Goal: Task Accomplishment & Management: Complete application form

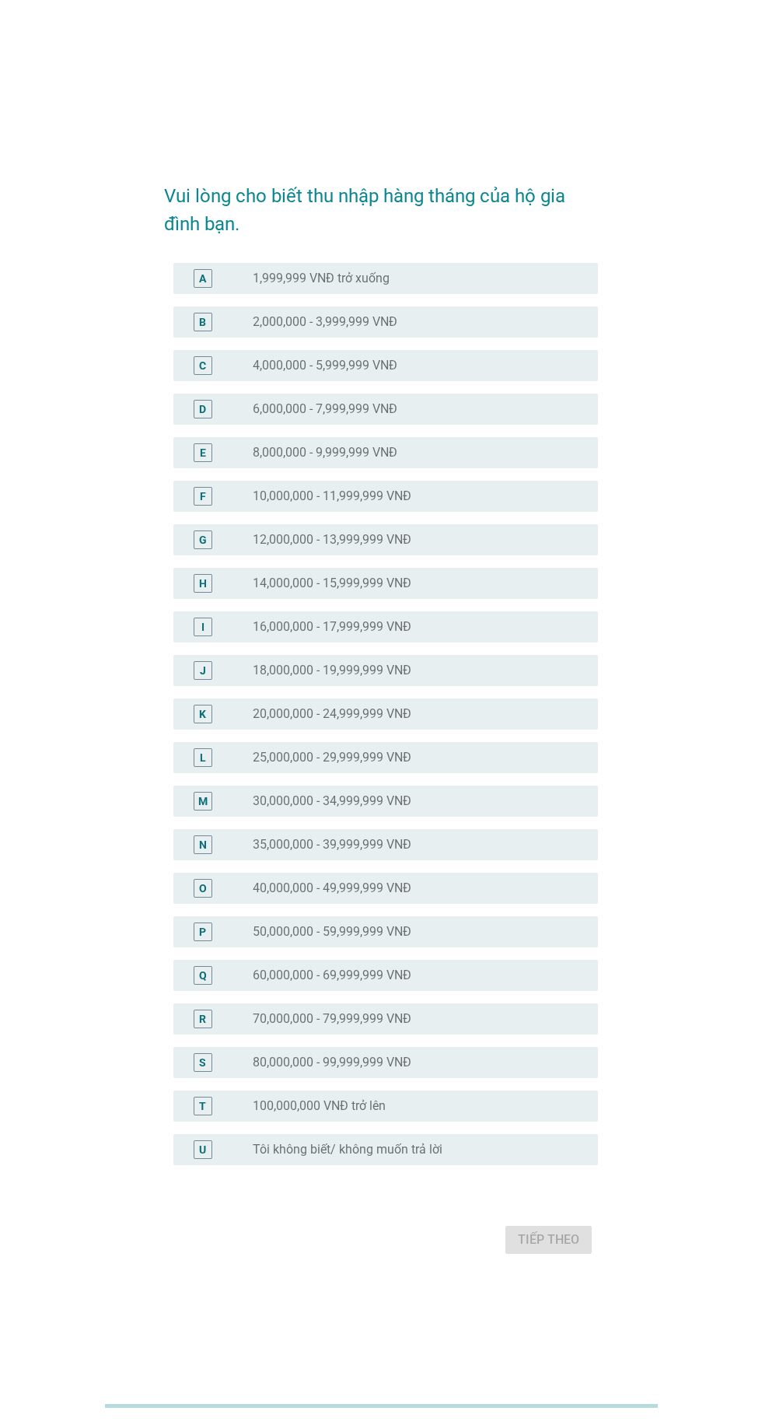
click at [408, 766] on label "25,000,000 - 29,999,999 VNĐ" at bounding box center [332, 758] width 159 height 16
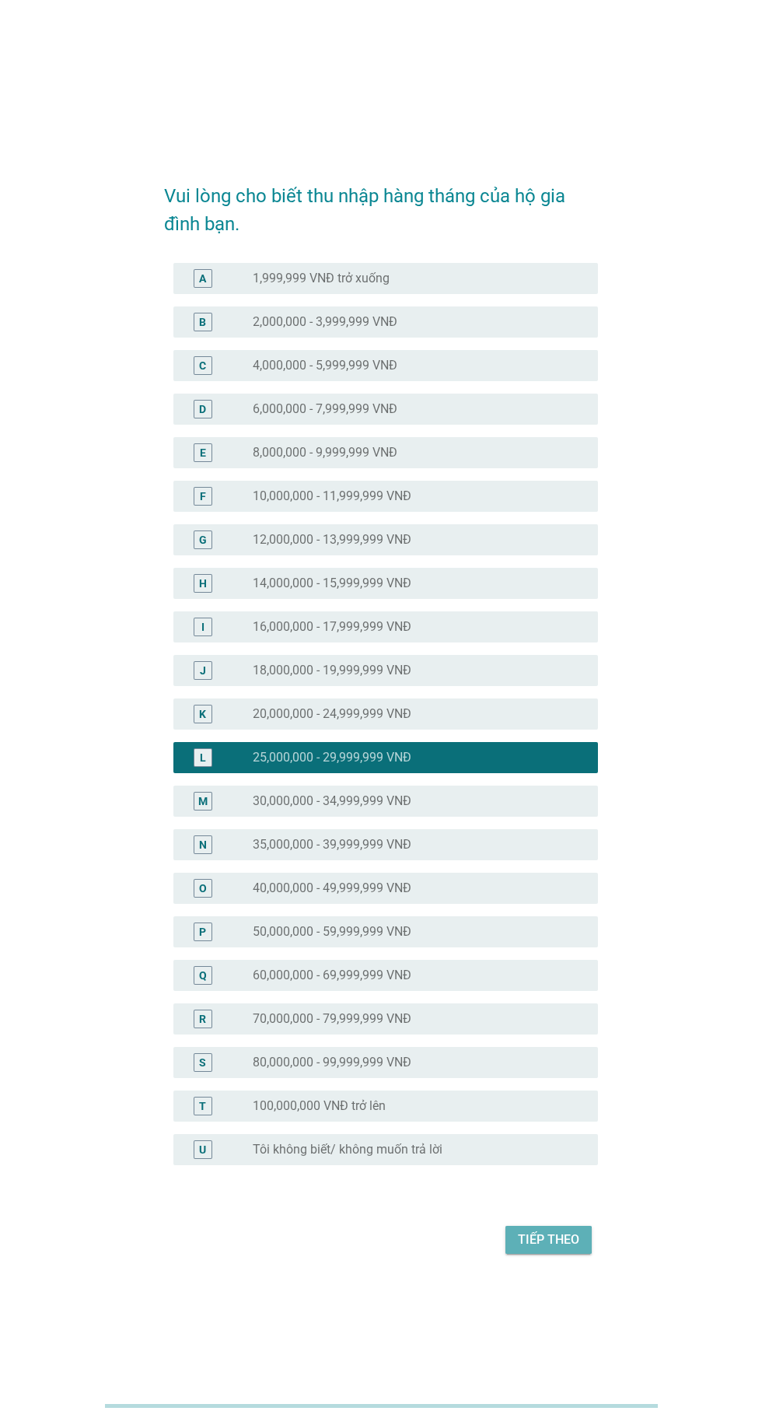
click at [524, 1249] on div "Tiếp theo" at bounding box center [548, 1240] width 61 height 19
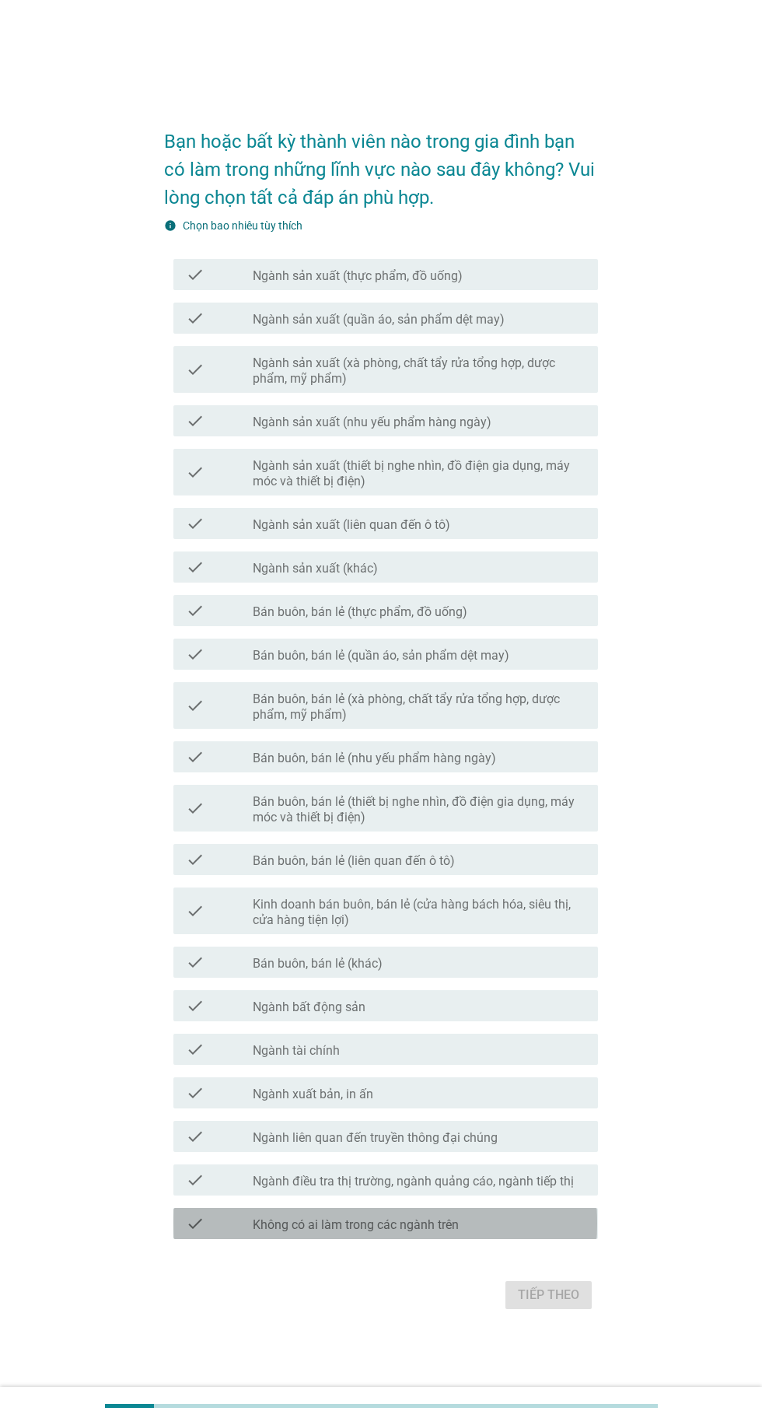
click at [370, 1233] on label "Không có ai làm trong các ngành trên" at bounding box center [356, 1226] width 206 height 16
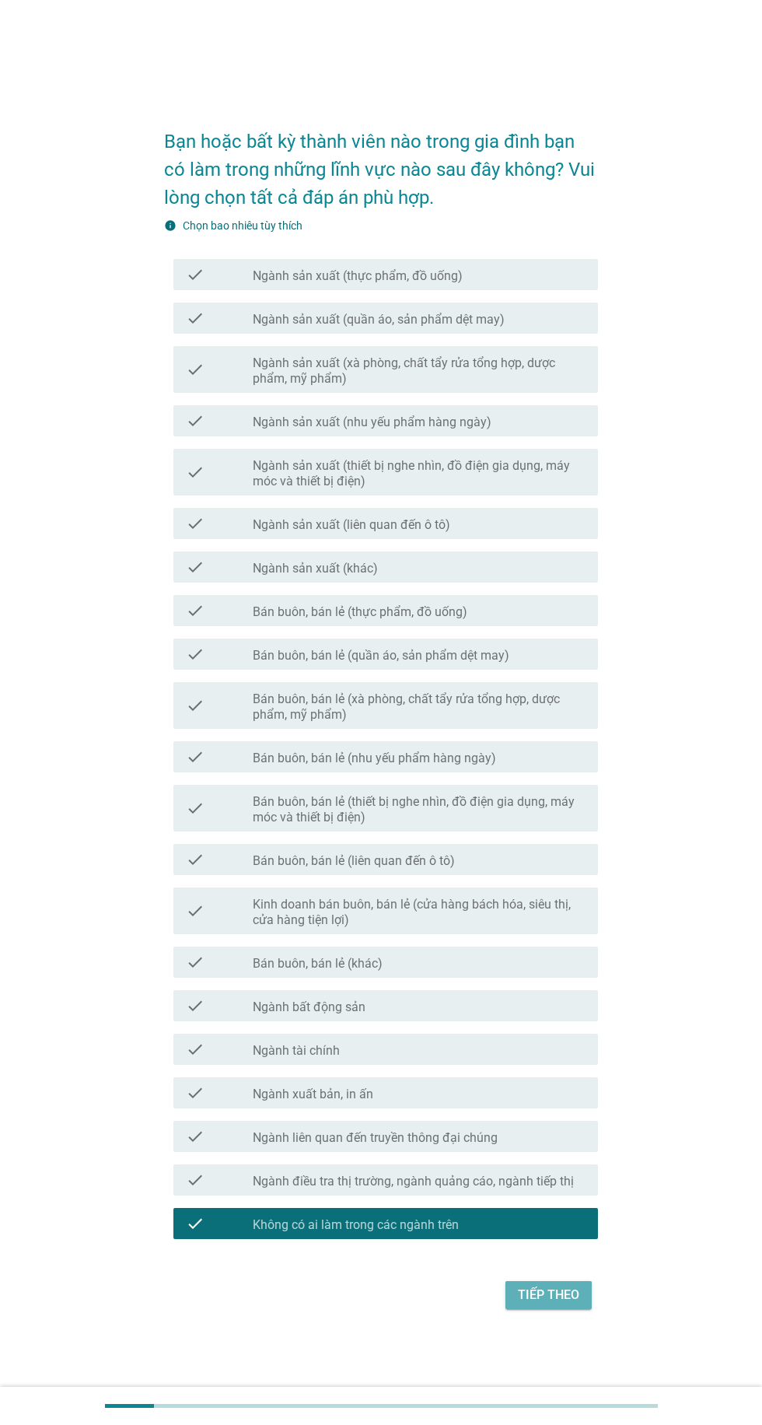
click at [547, 1305] on div "Tiếp theo" at bounding box center [548, 1295] width 61 height 19
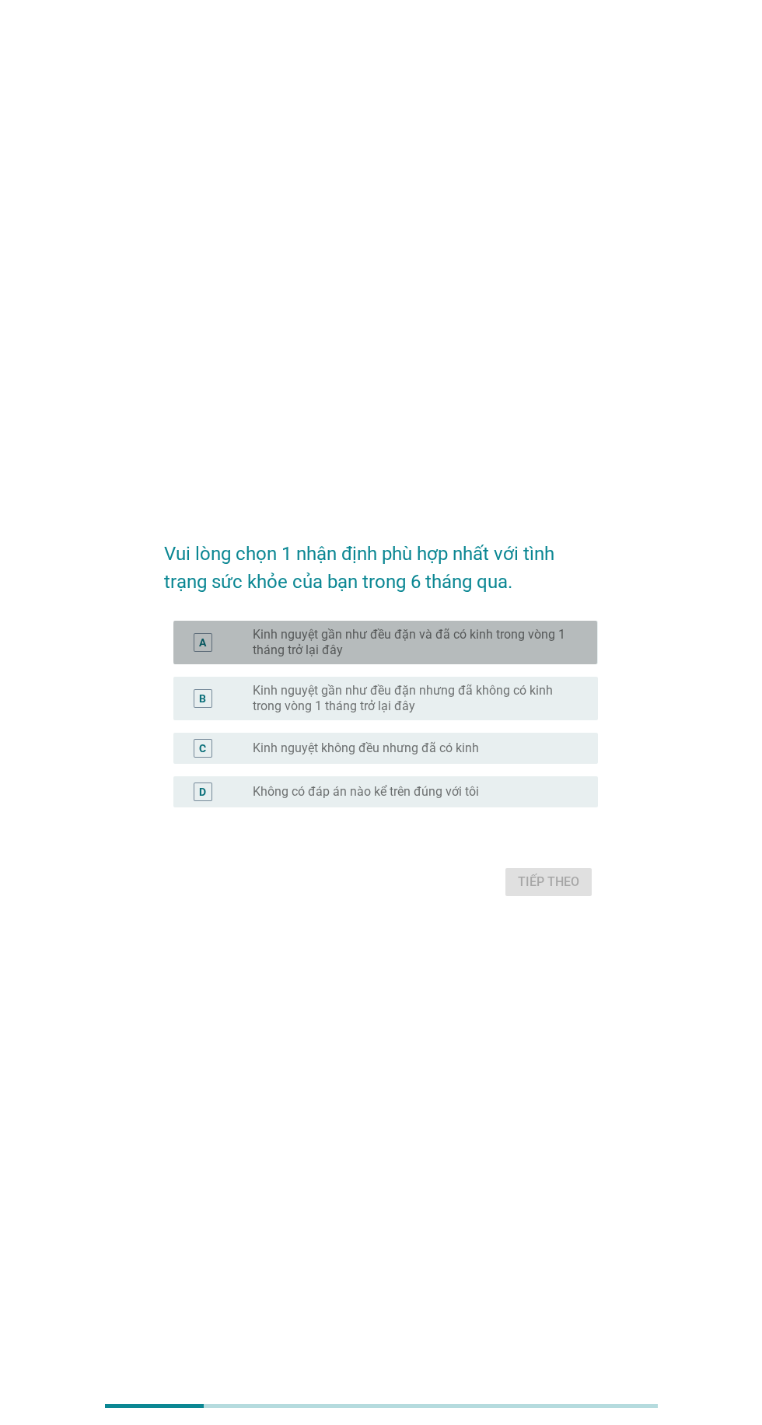
click at [527, 658] on label "Kinh nguyệt gần như đều đặn và đã có kinh trong vòng 1 tháng trở lại đây" at bounding box center [413, 642] width 321 height 31
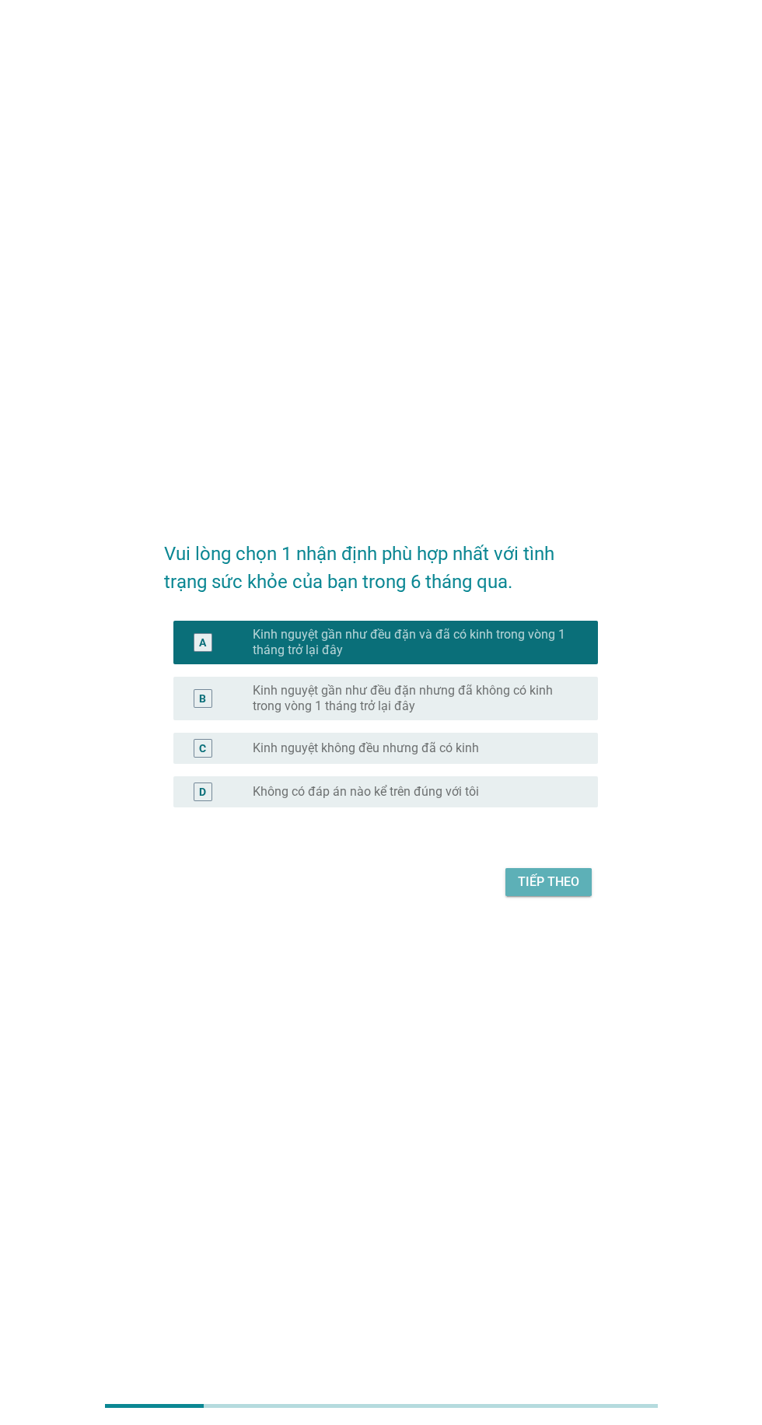
click at [549, 892] on div "Tiếp theo" at bounding box center [548, 882] width 61 height 19
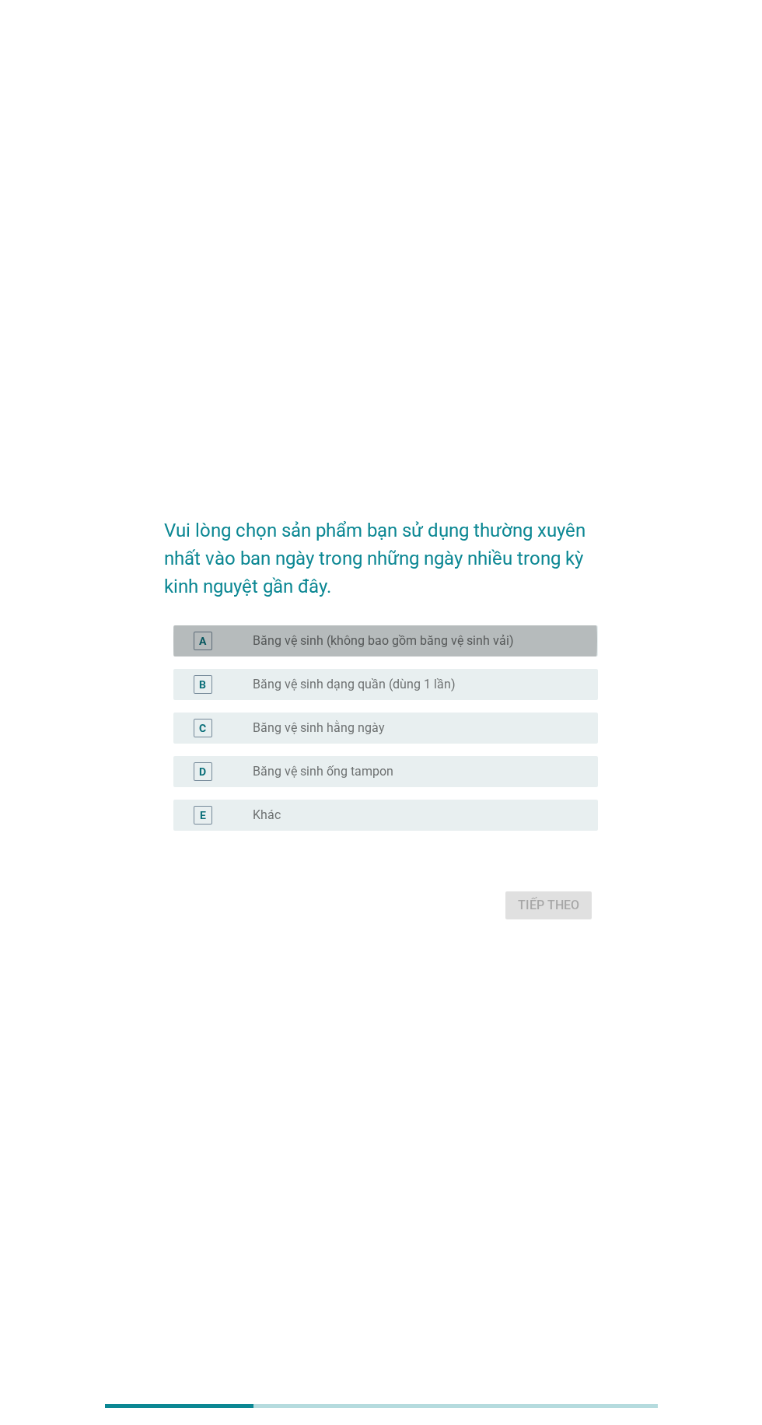
click at [499, 649] on label "Băng vệ sinh (không bao gồm băng vệ sinh vải)" at bounding box center [383, 641] width 261 height 16
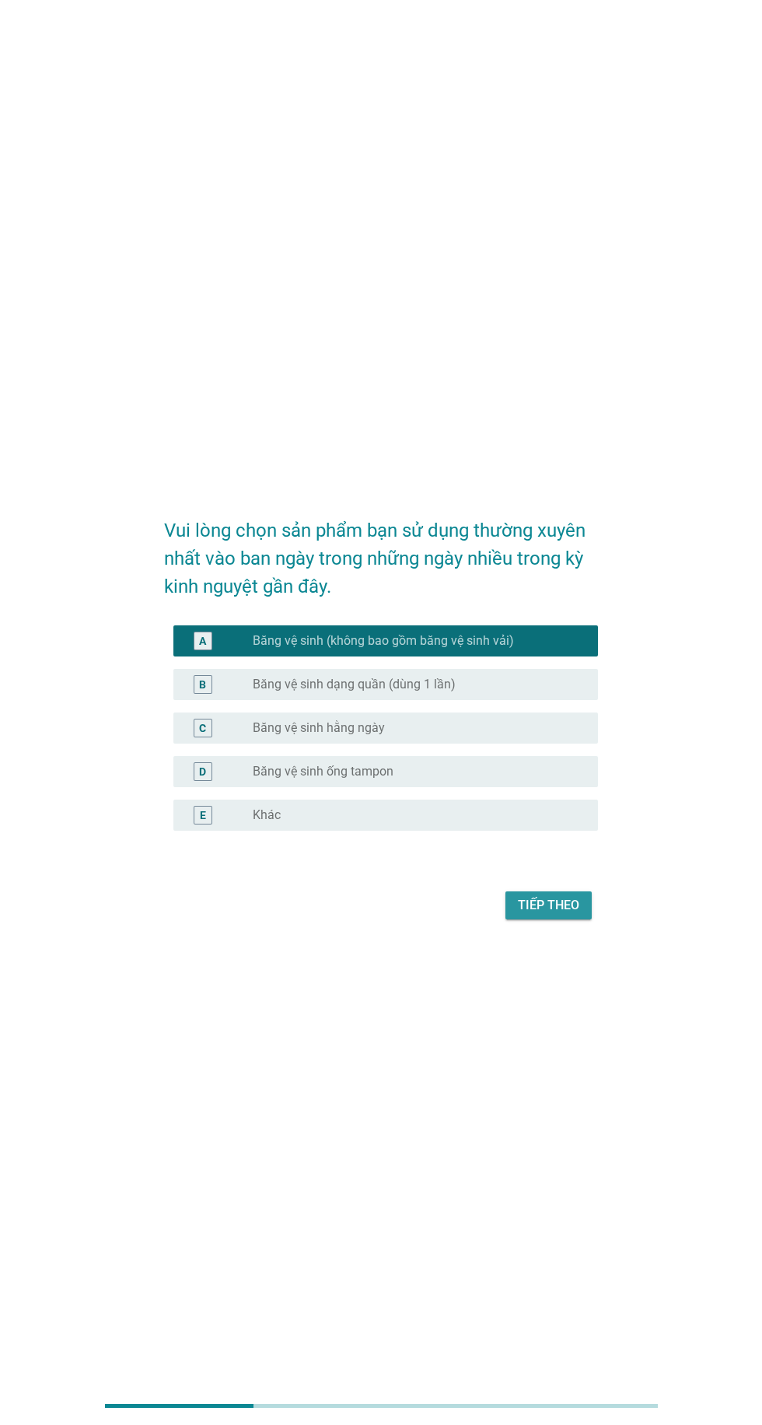
click at [537, 915] on div "Tiếp theo" at bounding box center [548, 905] width 61 height 19
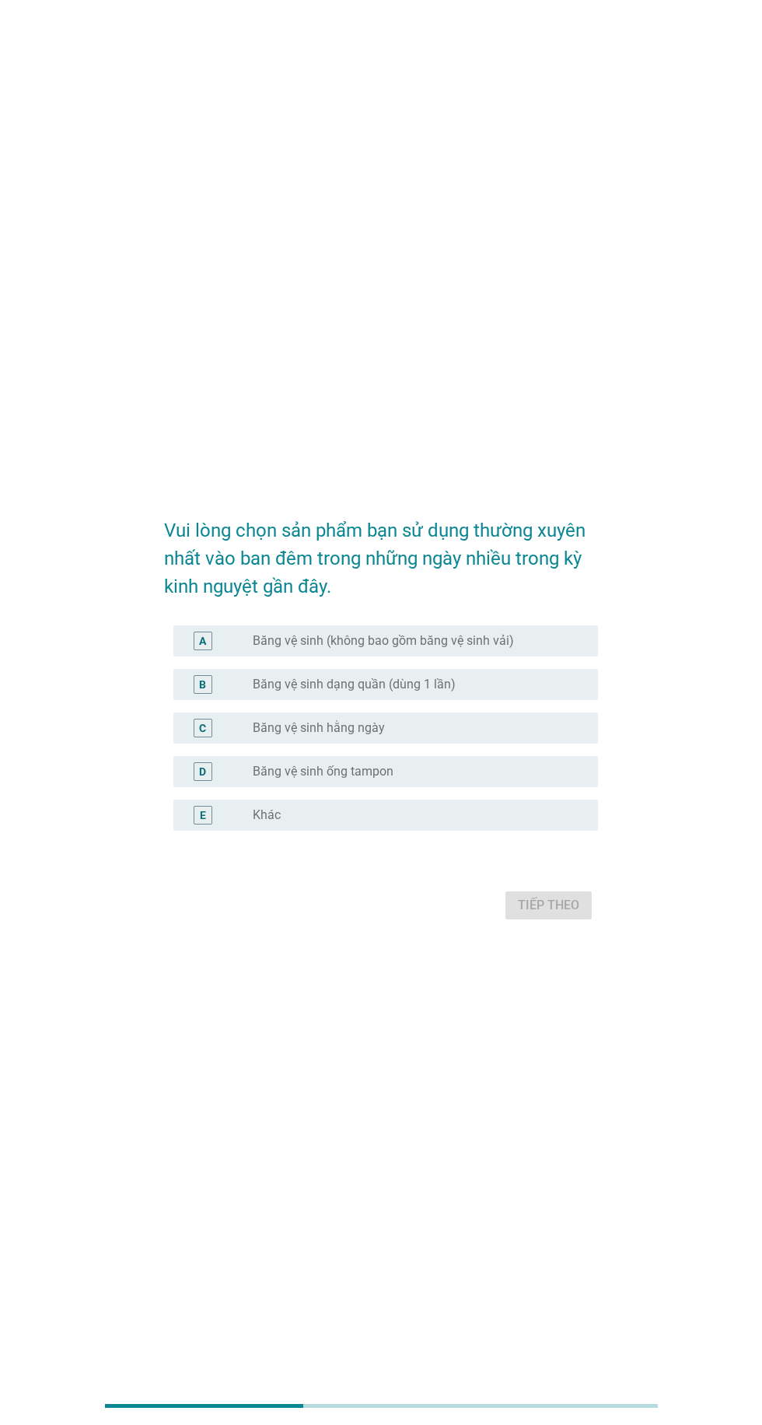
click at [512, 649] on label "Băng vệ sinh (không bao gồm băng vệ sinh vải)" at bounding box center [383, 641] width 261 height 16
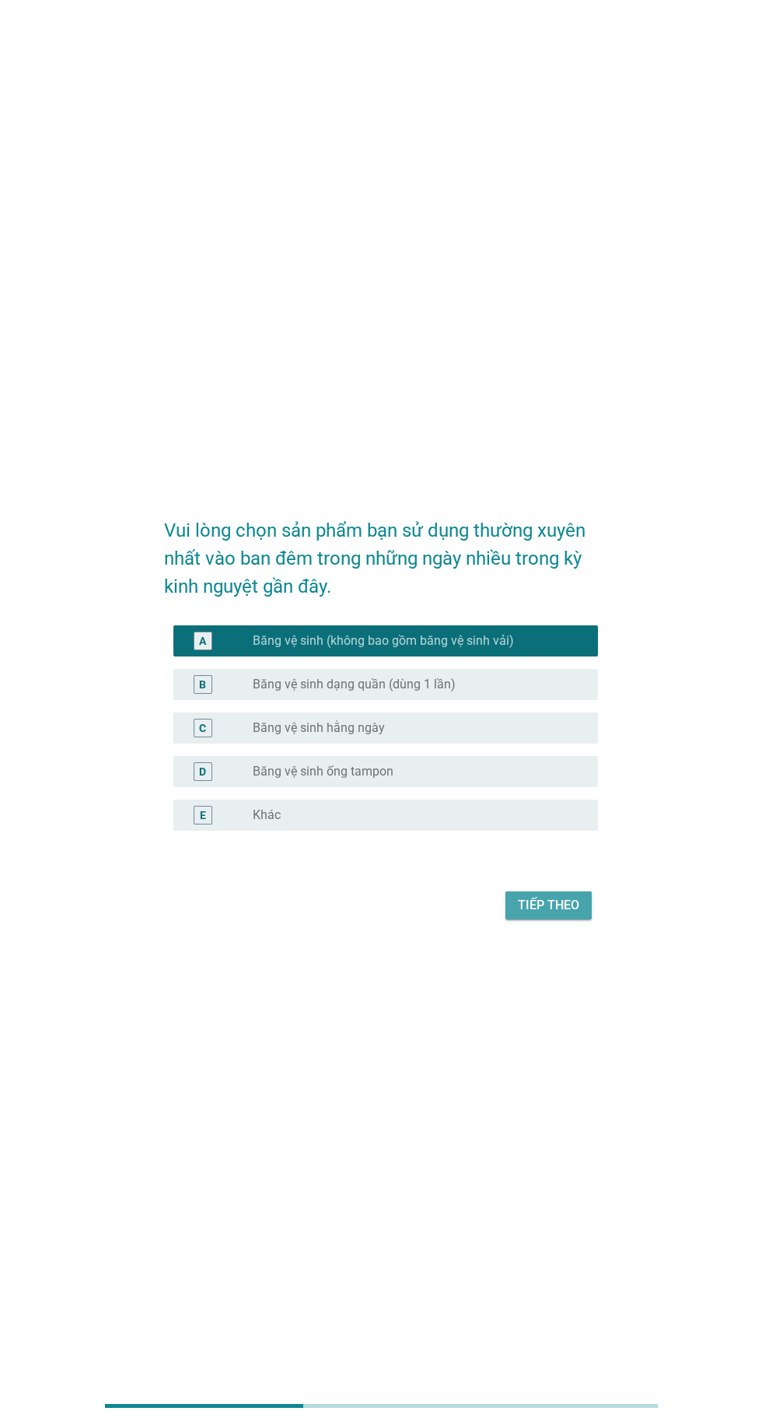
click at [558, 915] on div "Tiếp theo" at bounding box center [548, 905] width 61 height 19
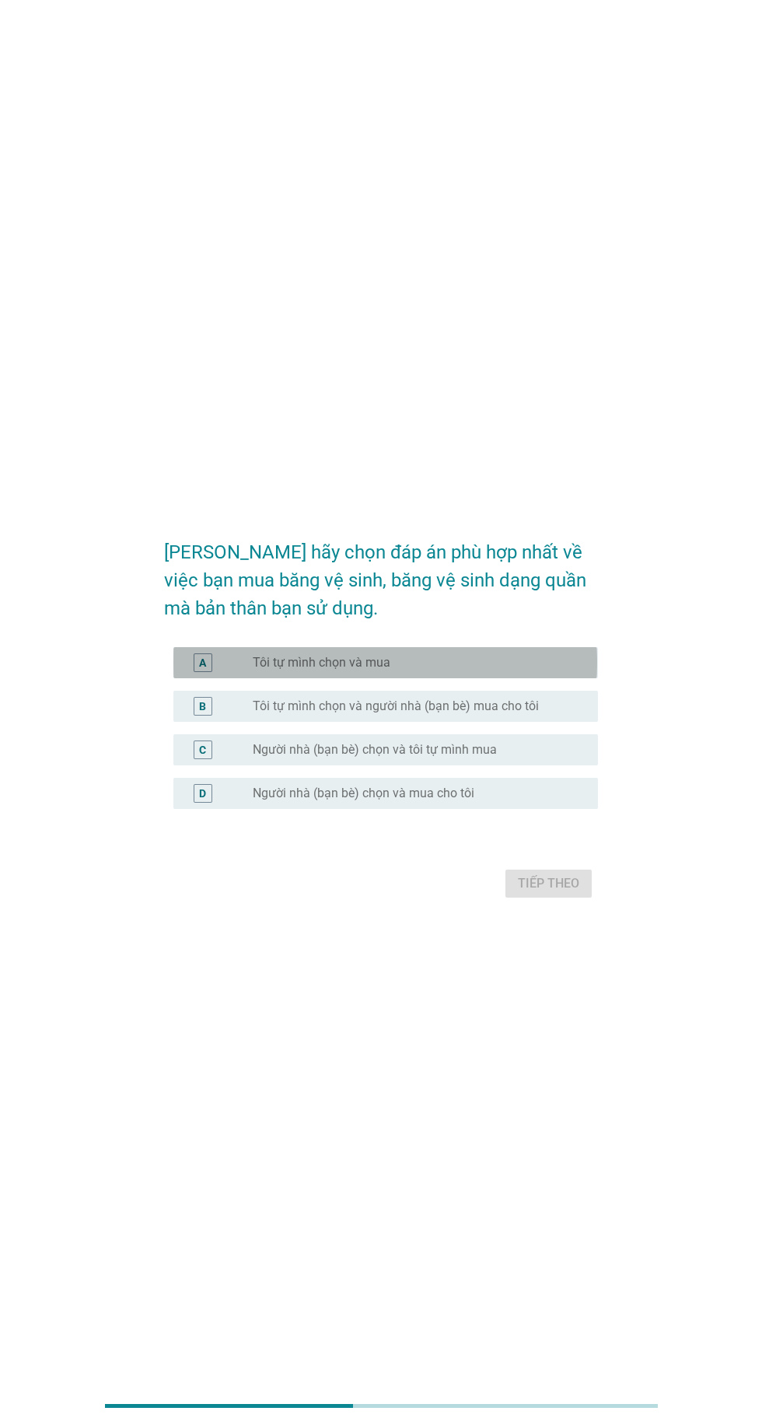
click at [496, 671] on div "radio_button_unchecked Tôi tự mình chọn và mua" at bounding box center [413, 663] width 321 height 16
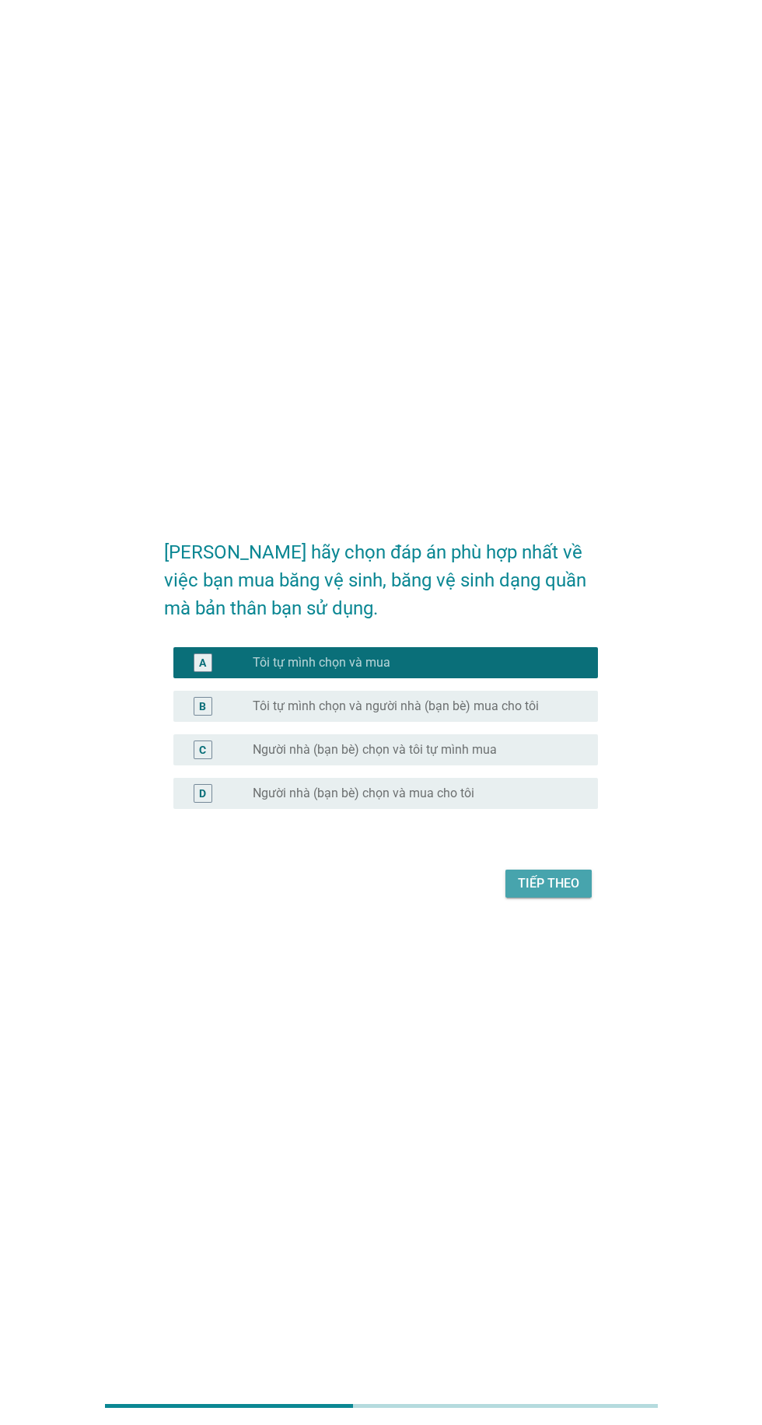
click at [545, 893] on div "Tiếp theo" at bounding box center [548, 883] width 61 height 19
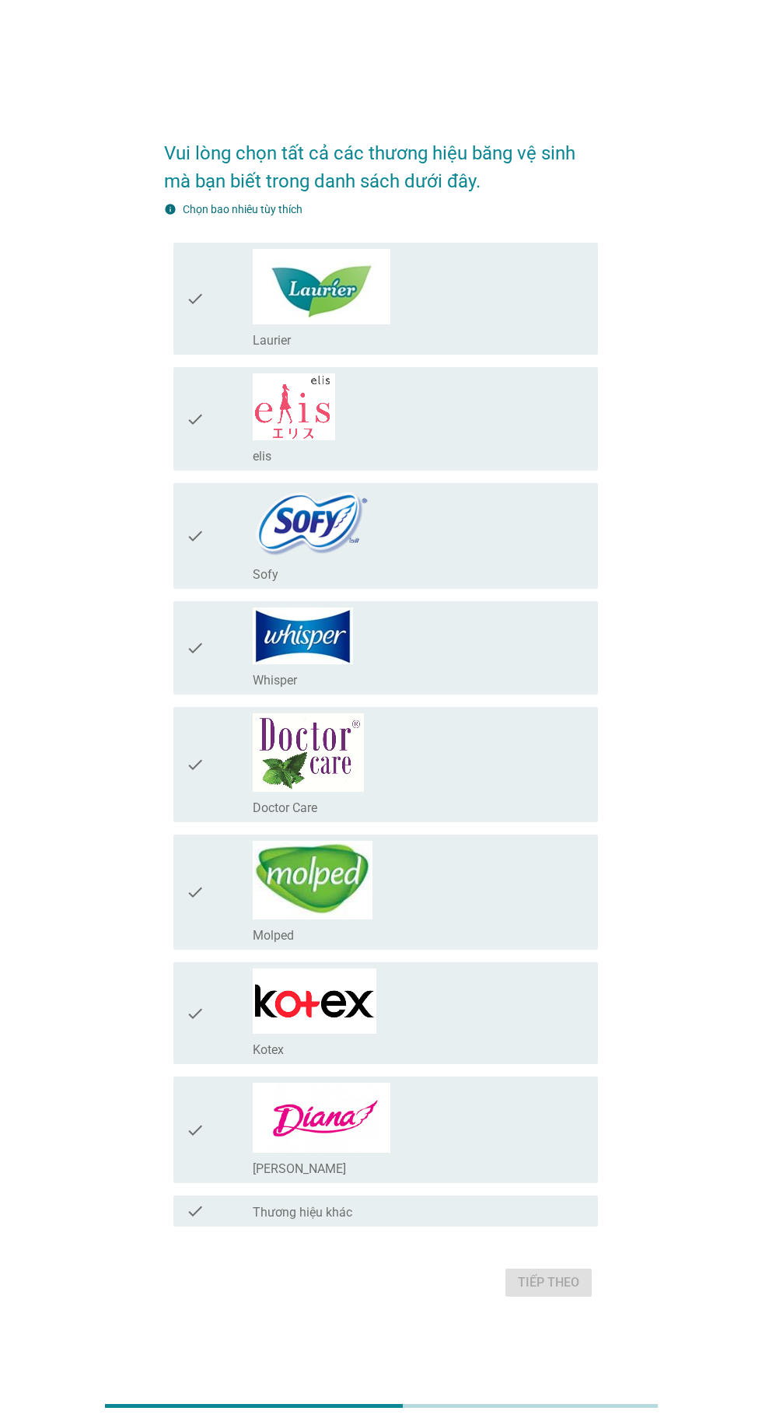
click at [358, 1153] on img at bounding box center [322, 1118] width 138 height 70
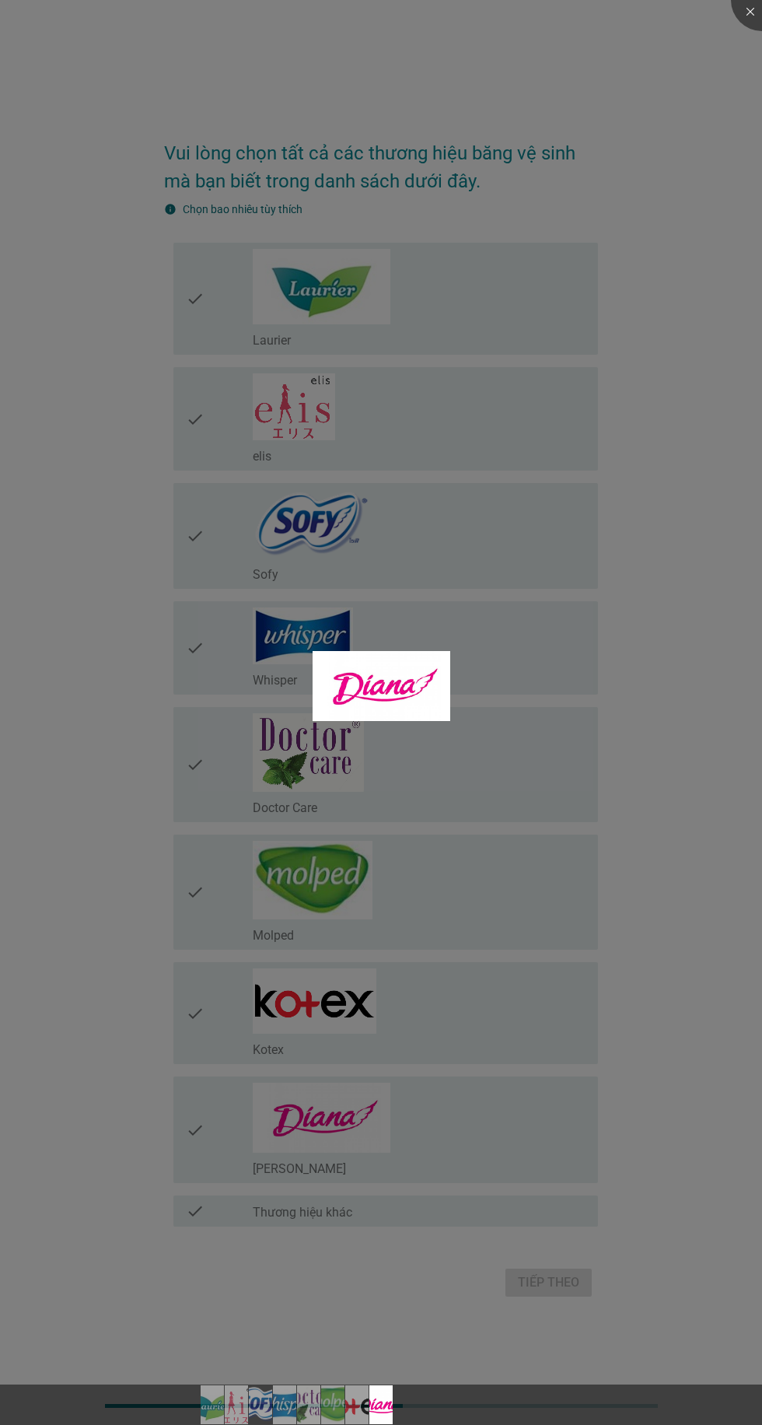
click at [678, 691] on div at bounding box center [381, 712] width 762 height 1425
click at [159, 1152] on div at bounding box center [381, 712] width 762 height 1425
click at [335, 1154] on div at bounding box center [381, 712] width 762 height 1425
click at [440, 702] on img at bounding box center [382, 686] width 138 height 70
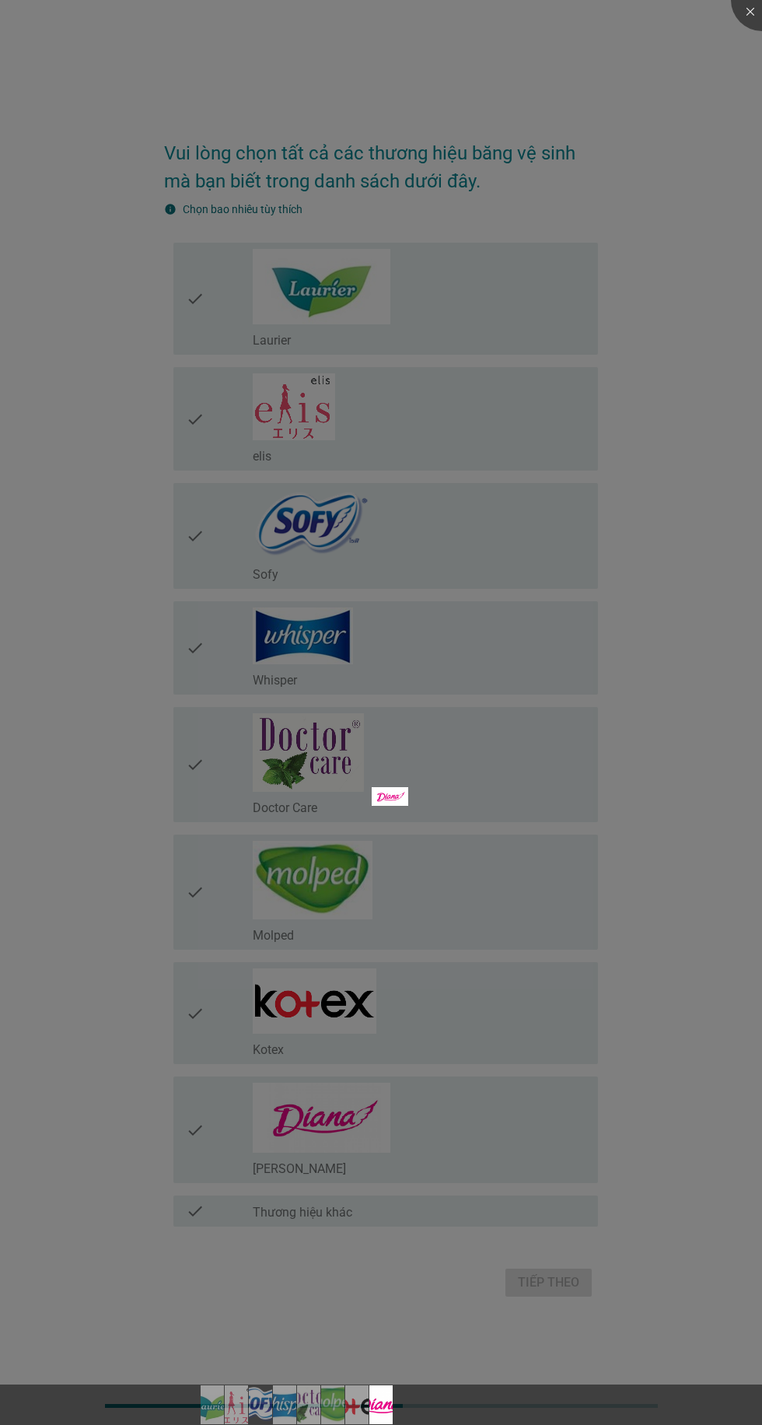
click at [185, 1220] on div at bounding box center [381, 712] width 762 height 1425
click at [212, 1193] on div at bounding box center [381, 712] width 762 height 1425
click at [504, 1200] on div at bounding box center [381, 712] width 762 height 1425
click at [492, 1197] on div at bounding box center [381, 712] width 762 height 1425
click at [468, 1157] on div at bounding box center [381, 712] width 762 height 1425
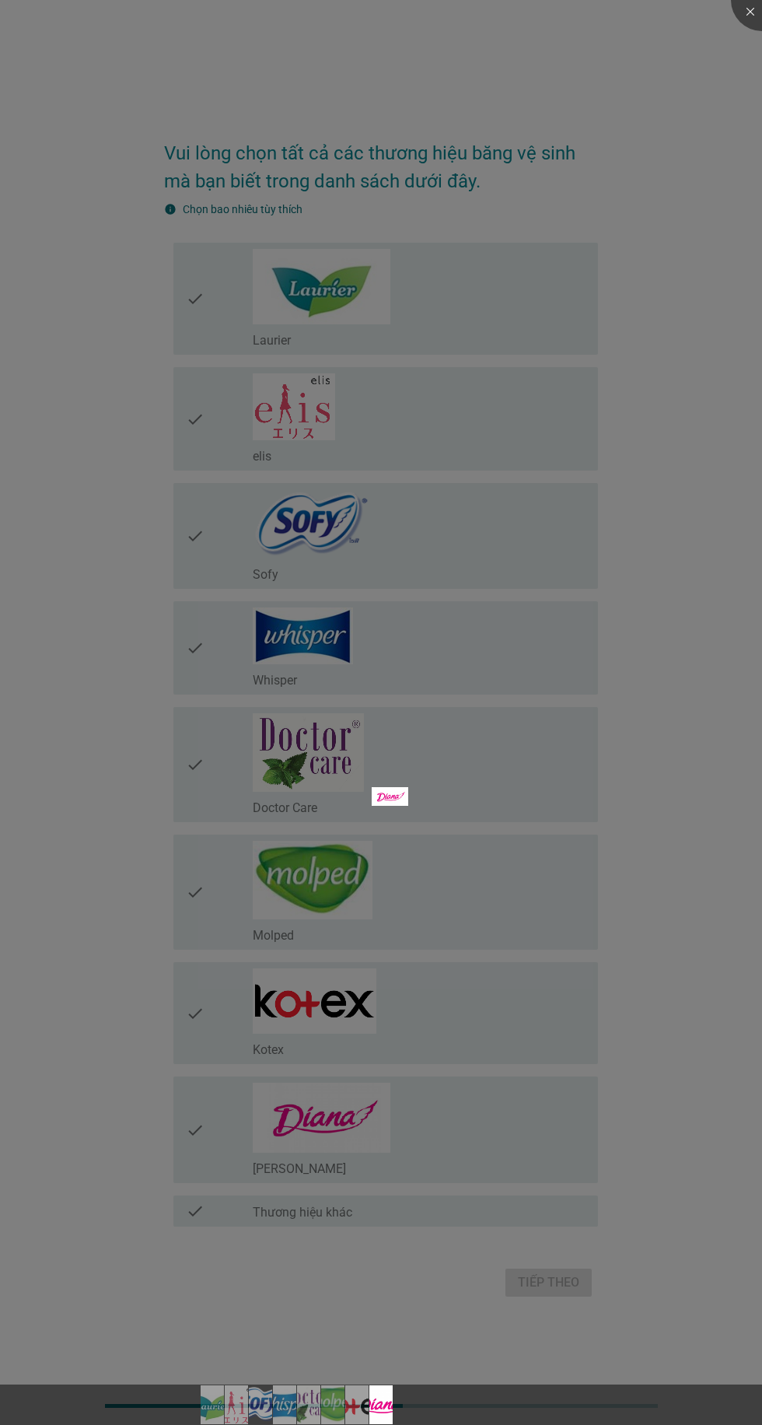
click at [621, 1175] on div at bounding box center [381, 712] width 762 height 1425
click at [650, 1146] on div at bounding box center [381, 712] width 762 height 1425
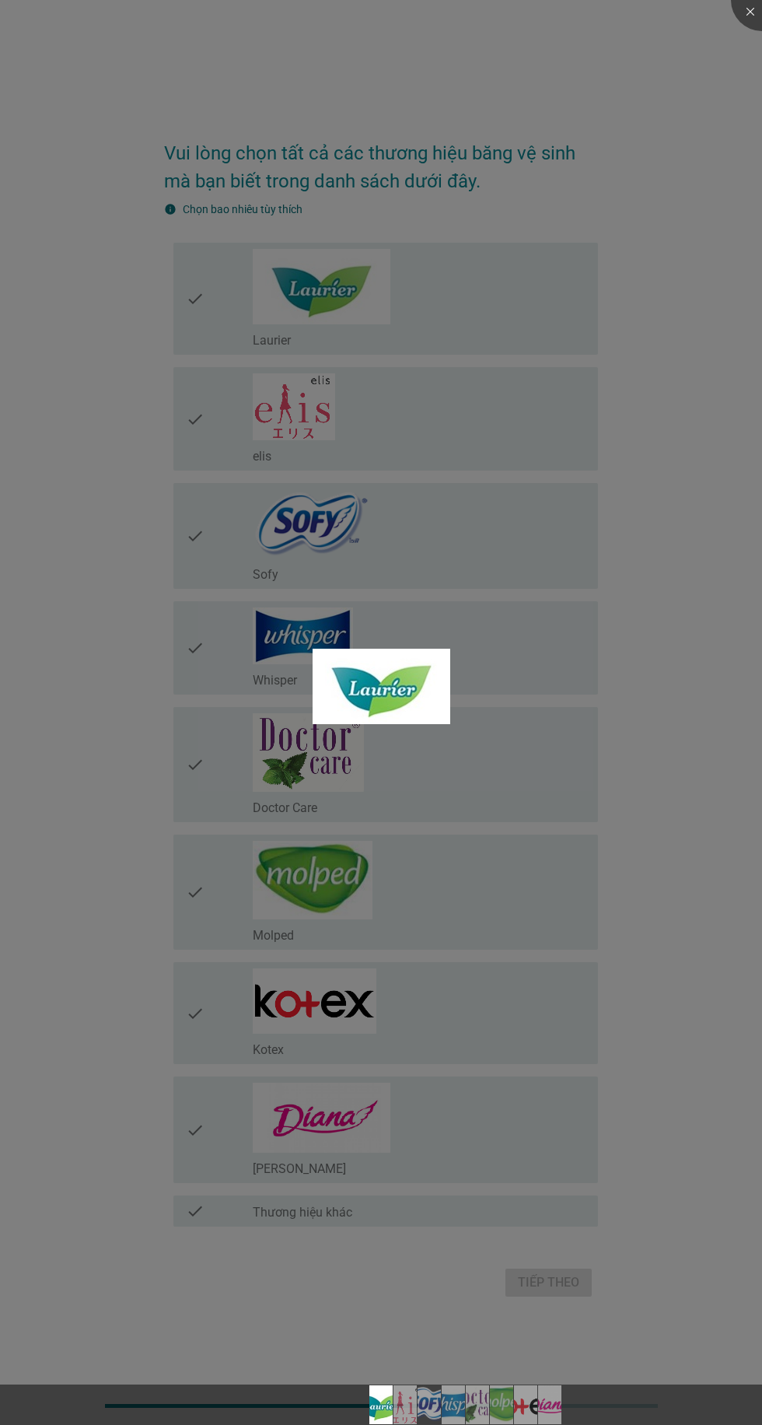
click at [663, 537] on div at bounding box center [381, 712] width 762 height 1425
click at [436, 704] on img at bounding box center [382, 686] width 138 height 75
click at [309, 1043] on div at bounding box center [381, 712] width 762 height 1425
click at [288, 1046] on div at bounding box center [381, 712] width 762 height 1425
click at [286, 1022] on div at bounding box center [381, 712] width 762 height 1425
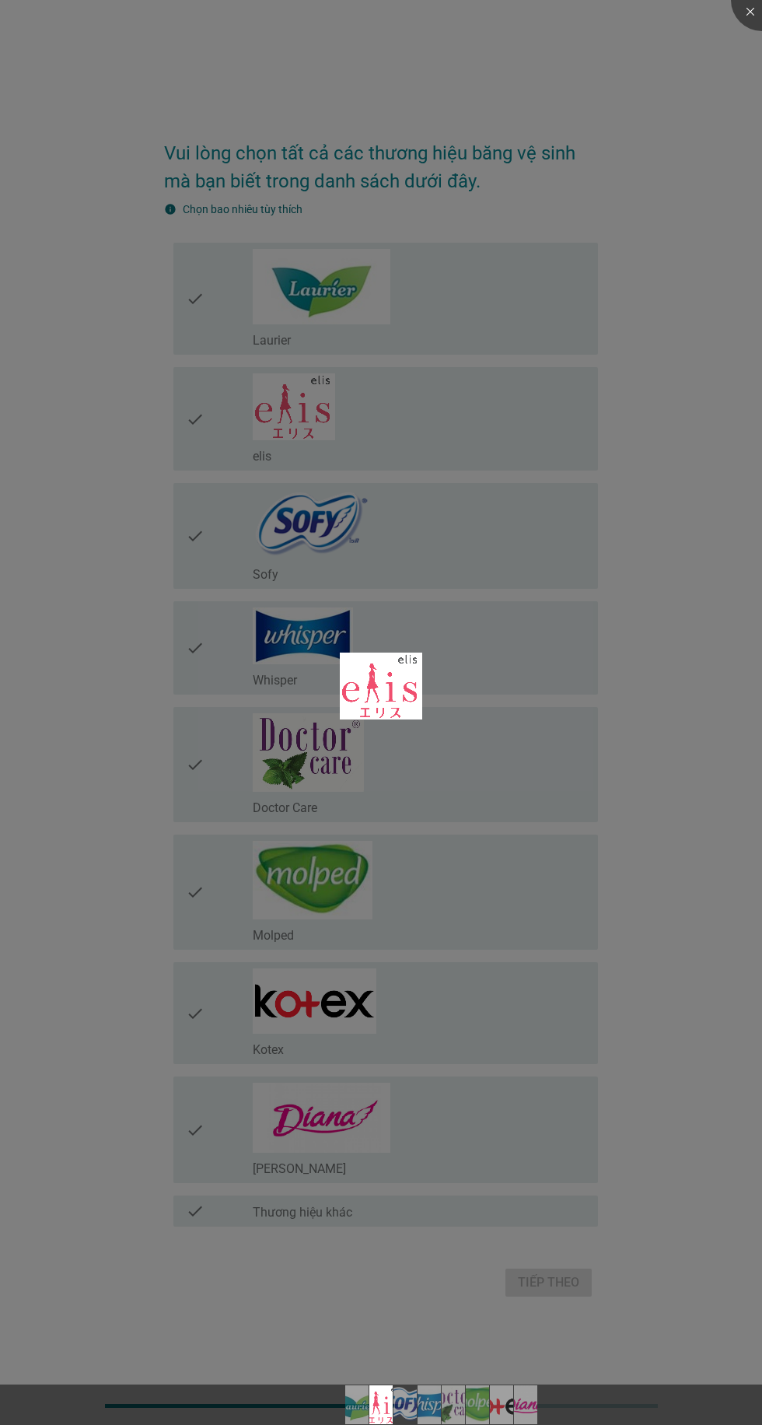
click at [203, 1186] on div at bounding box center [381, 712] width 762 height 1425
click at [203, 1185] on div at bounding box center [381, 712] width 762 height 1425
click at [176, 1178] on div at bounding box center [381, 712] width 762 height 1425
click at [176, 1179] on div at bounding box center [381, 712] width 762 height 1425
click at [230, 1187] on div at bounding box center [381, 712] width 762 height 1425
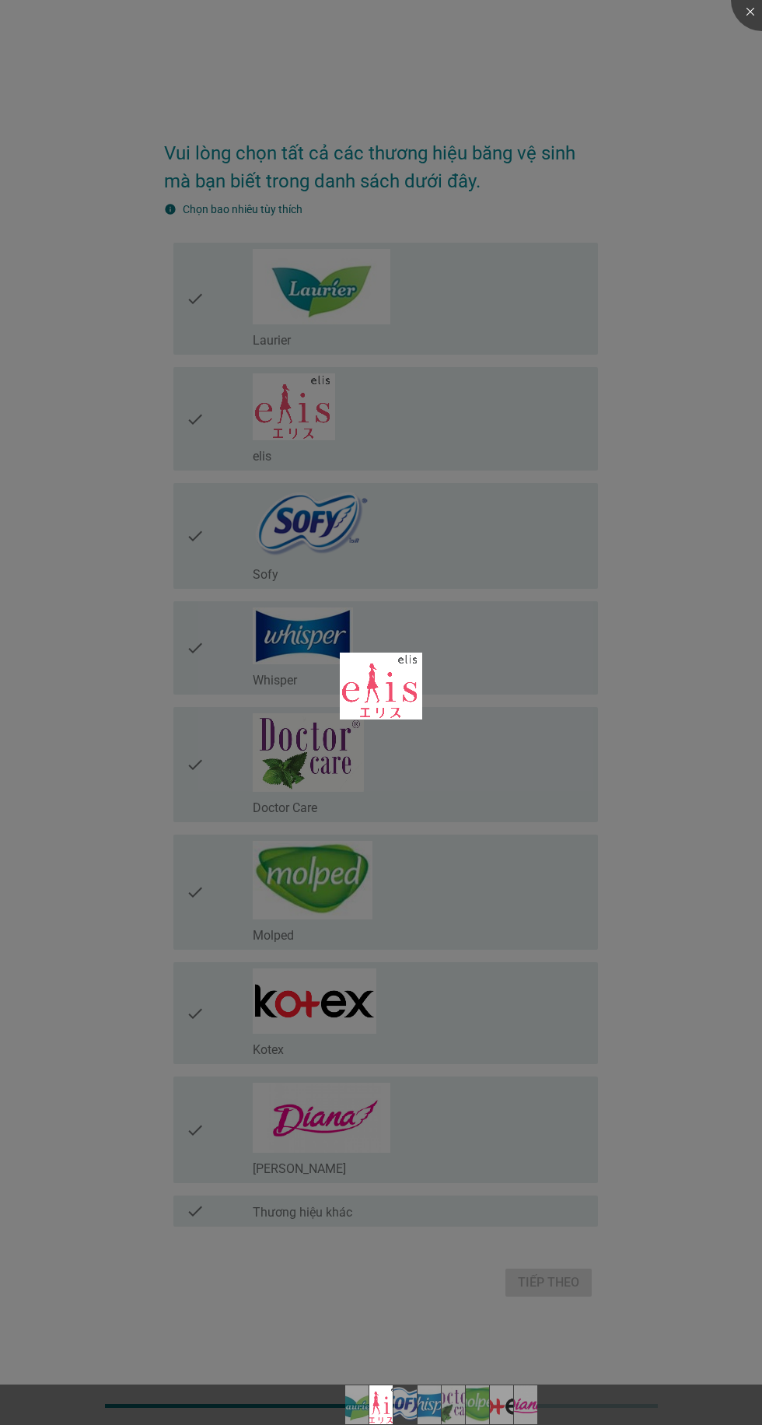
click at [287, 1184] on div at bounding box center [381, 712] width 762 height 1425
click at [222, 1176] on div at bounding box center [381, 712] width 762 height 1425
click at [520, 1232] on div at bounding box center [381, 712] width 762 height 1425
click at [492, 1173] on div at bounding box center [381, 712] width 762 height 1425
click at [232, 1168] on div at bounding box center [381, 712] width 762 height 1425
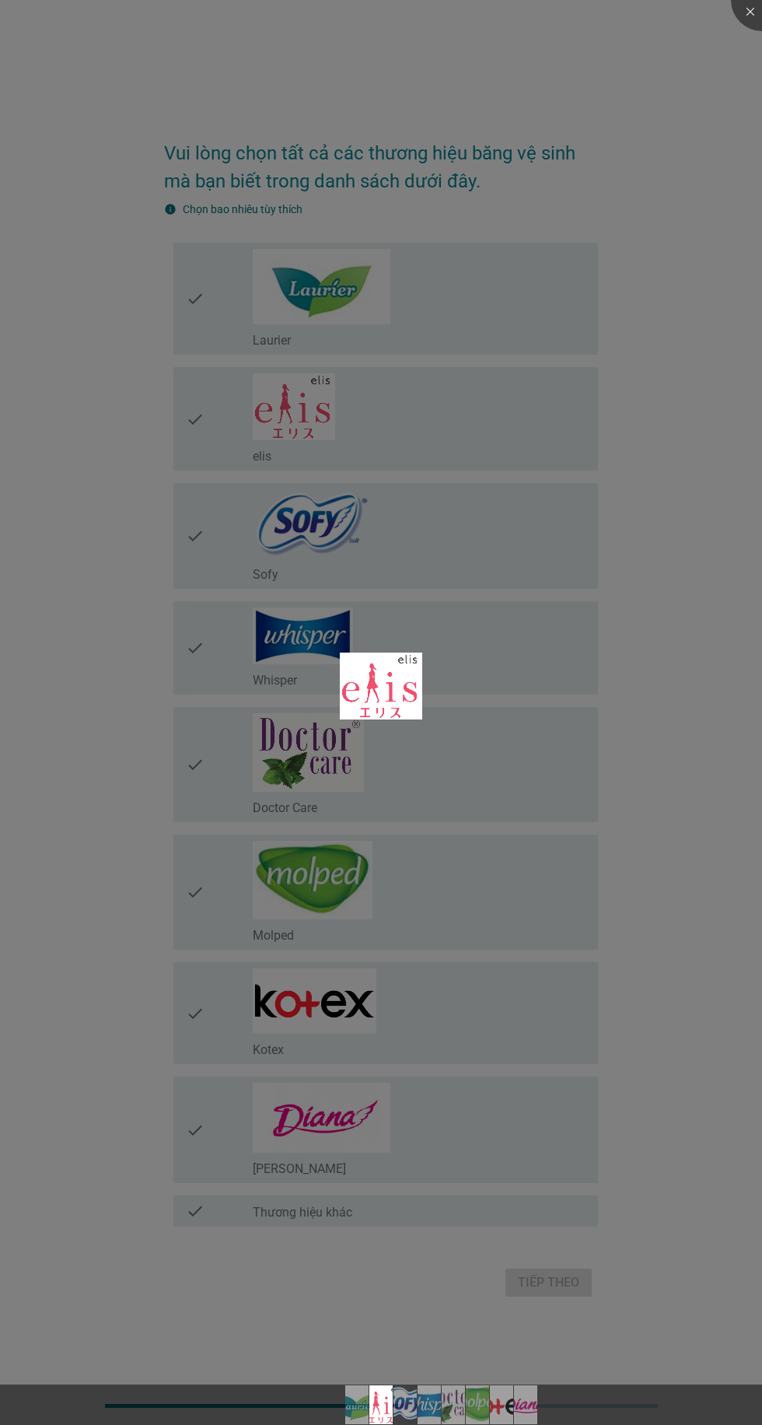
click at [229, 1176] on div at bounding box center [381, 712] width 762 height 1425
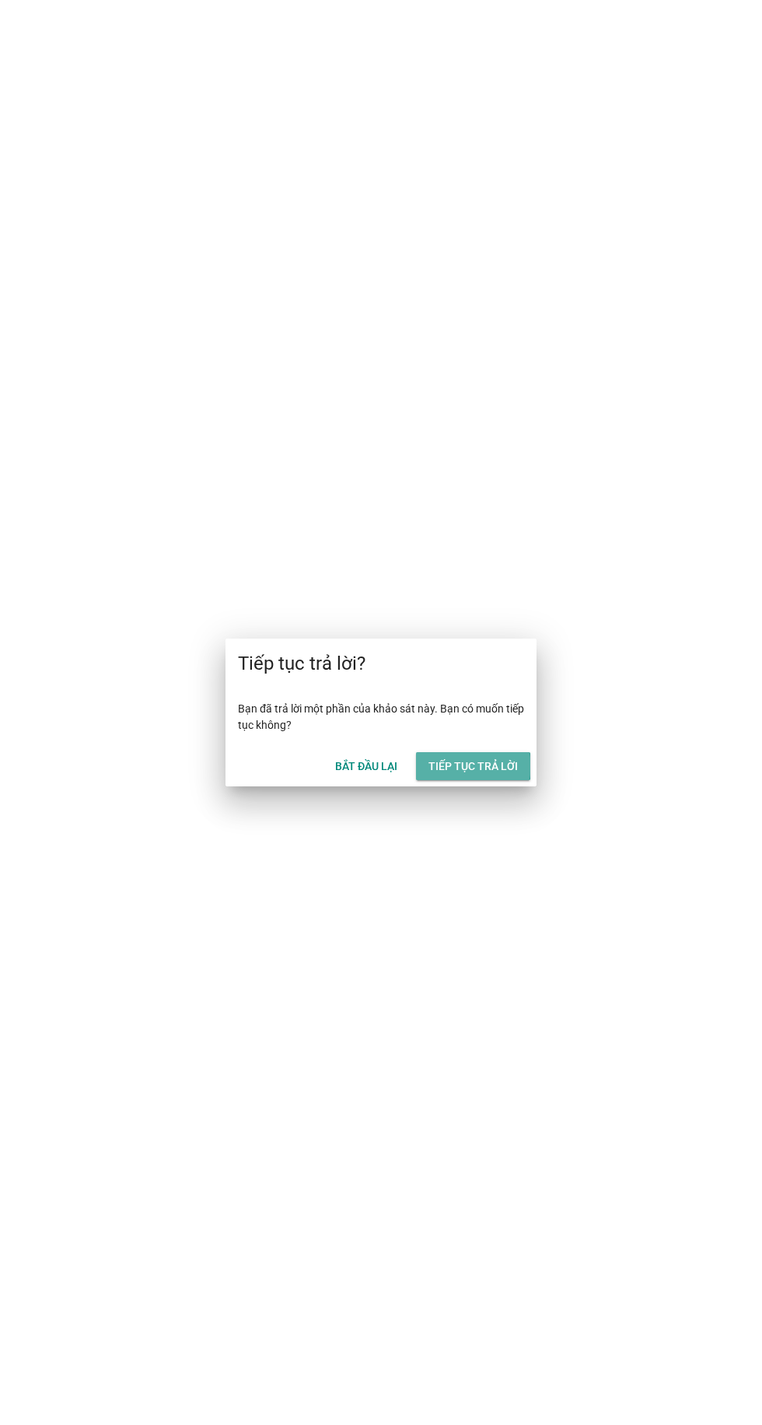
click at [503, 775] on button "Tiếp tục trả lời" at bounding box center [473, 766] width 114 height 28
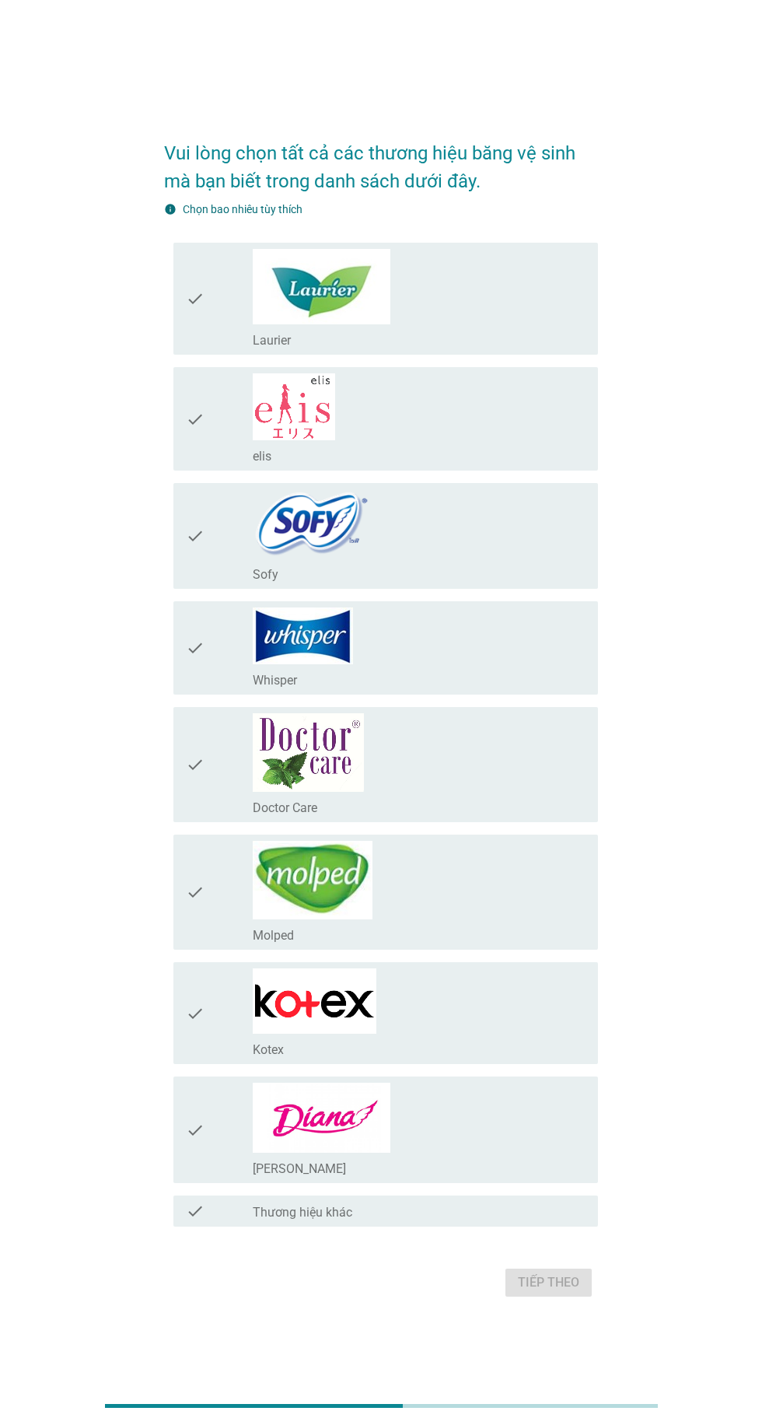
click at [197, 1175] on icon "check" at bounding box center [195, 1130] width 19 height 94
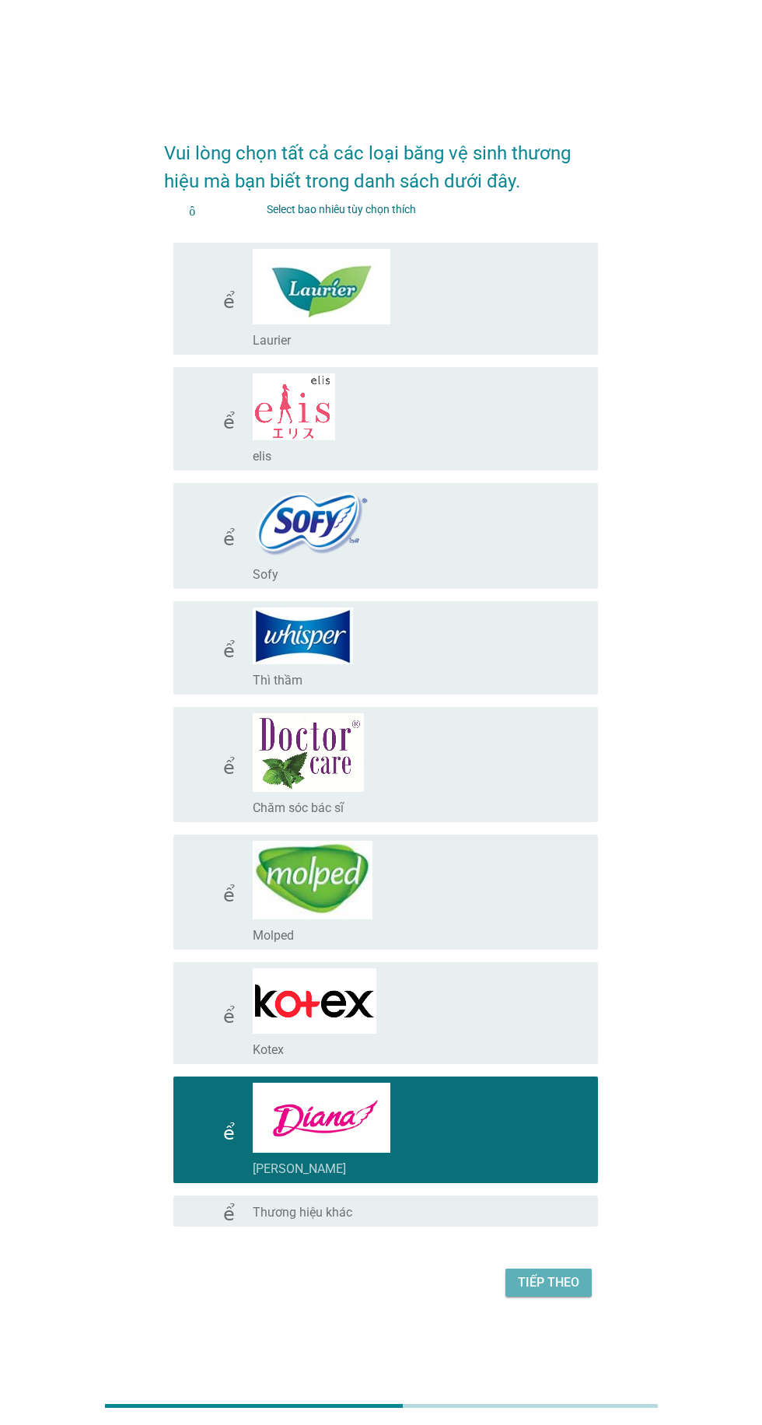
click at [555, 1290] on font "Tiếp theo" at bounding box center [548, 1282] width 61 height 15
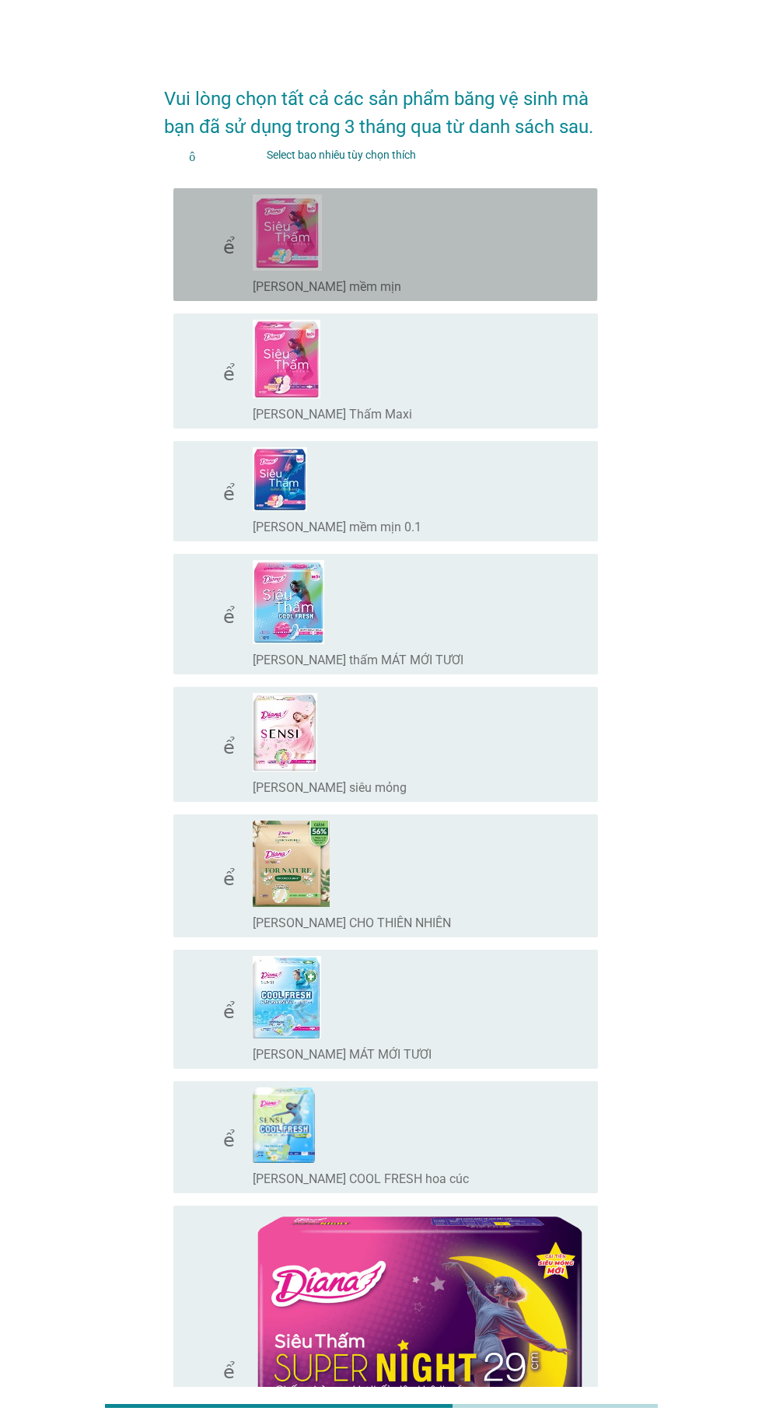
click at [256, 286] on font "[PERSON_NAME] mềm mịn" at bounding box center [327, 286] width 149 height 15
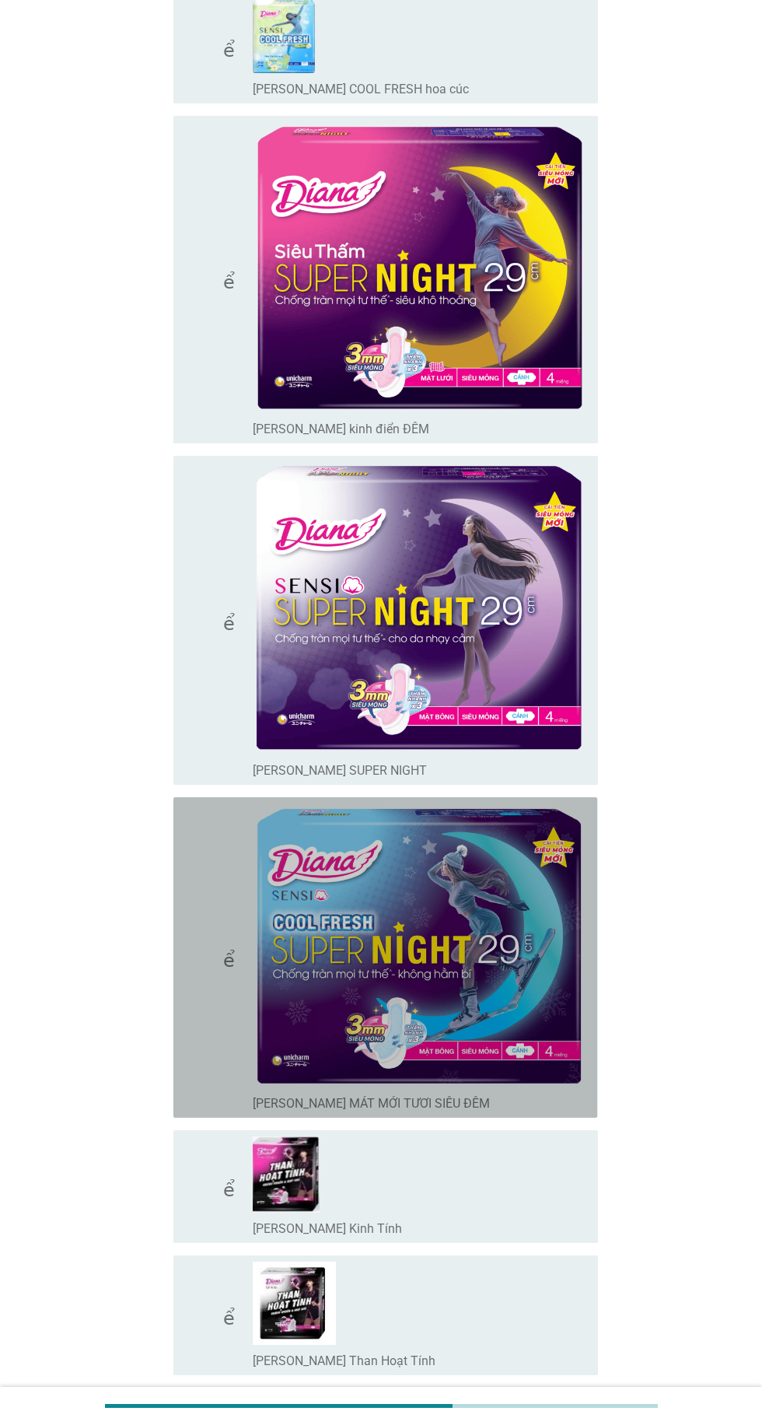
scroll to position [1091, 0]
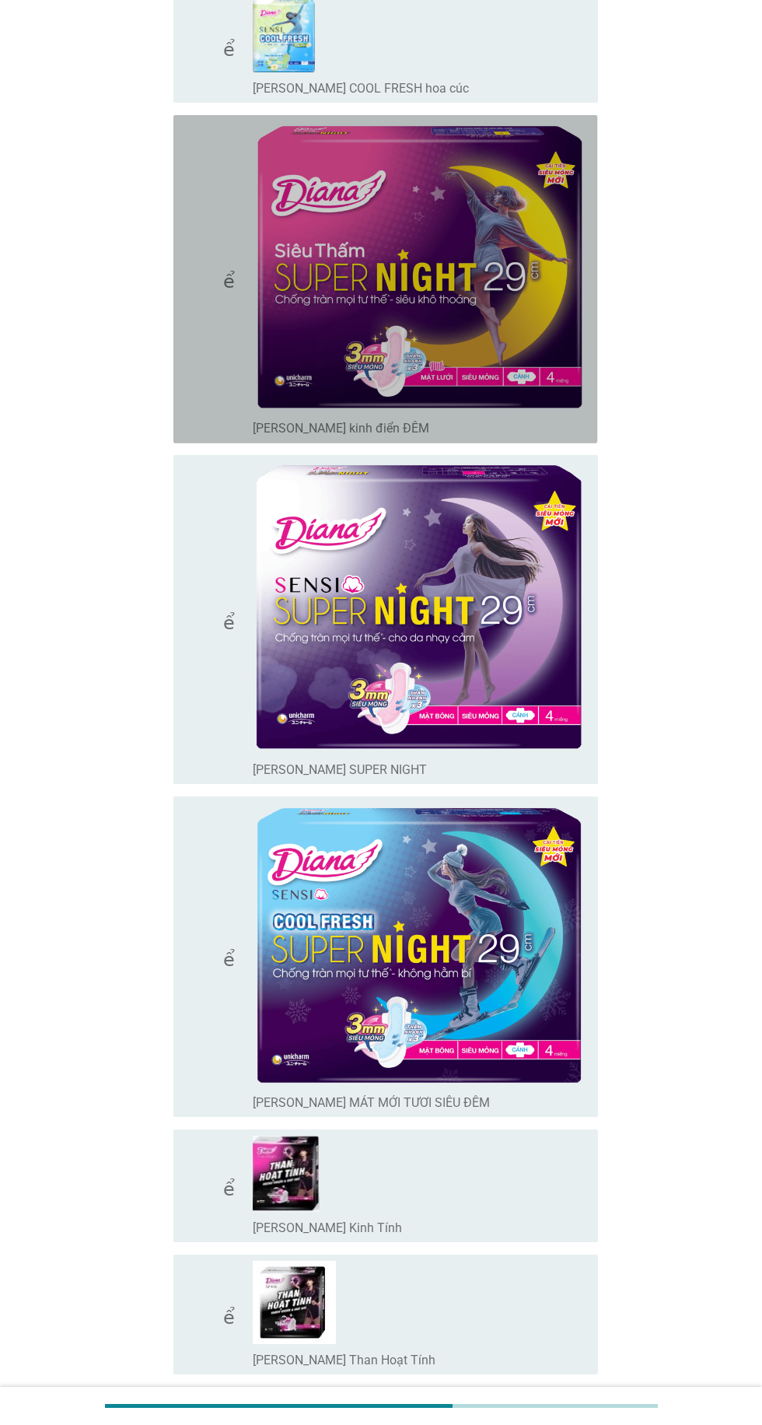
click at [185, 407] on div "kiểm tra check_box_outline_blank [PERSON_NAME] kinh điển ĐÊM" at bounding box center [385, 279] width 424 height 328
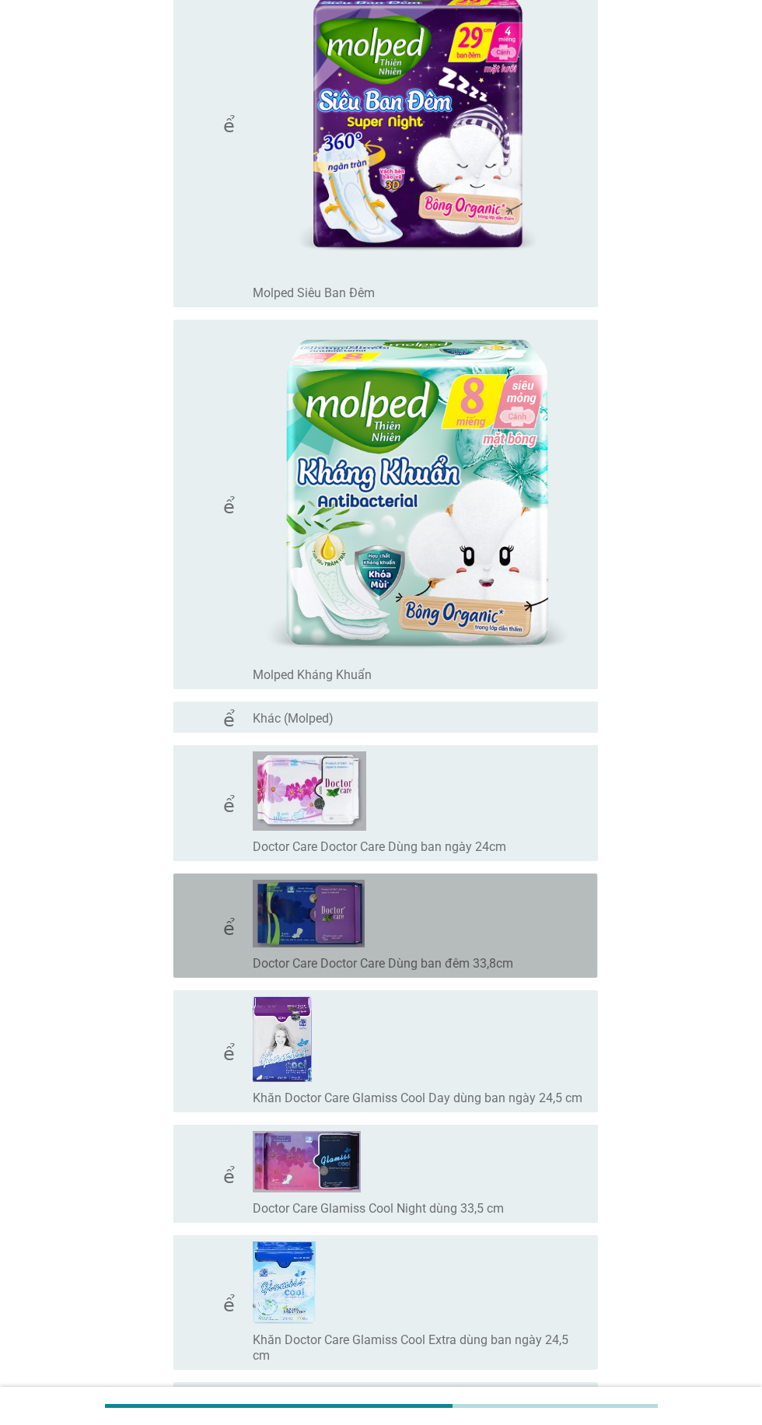
scroll to position [15011, 0]
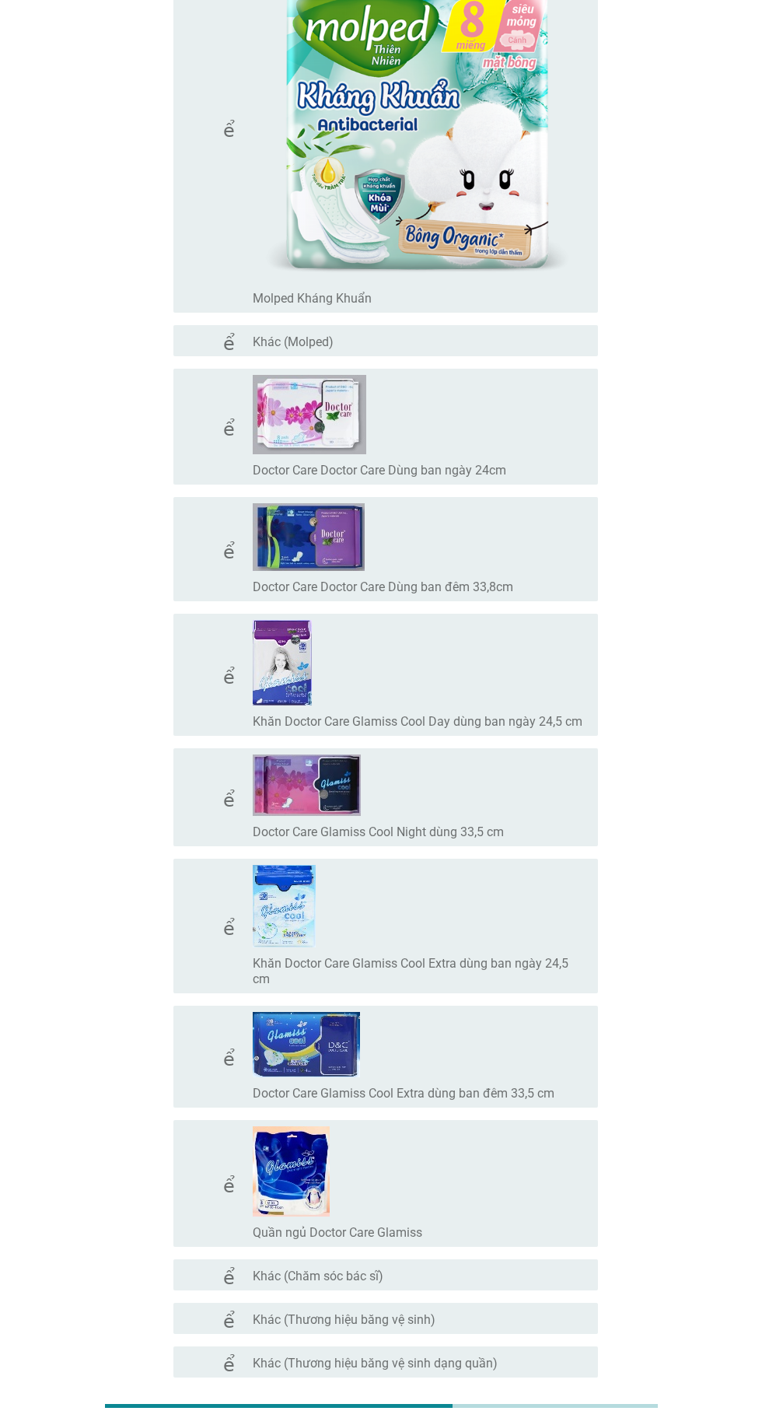
click at [545, 1425] on font "Tiếp theo" at bounding box center [548, 1433] width 61 height 15
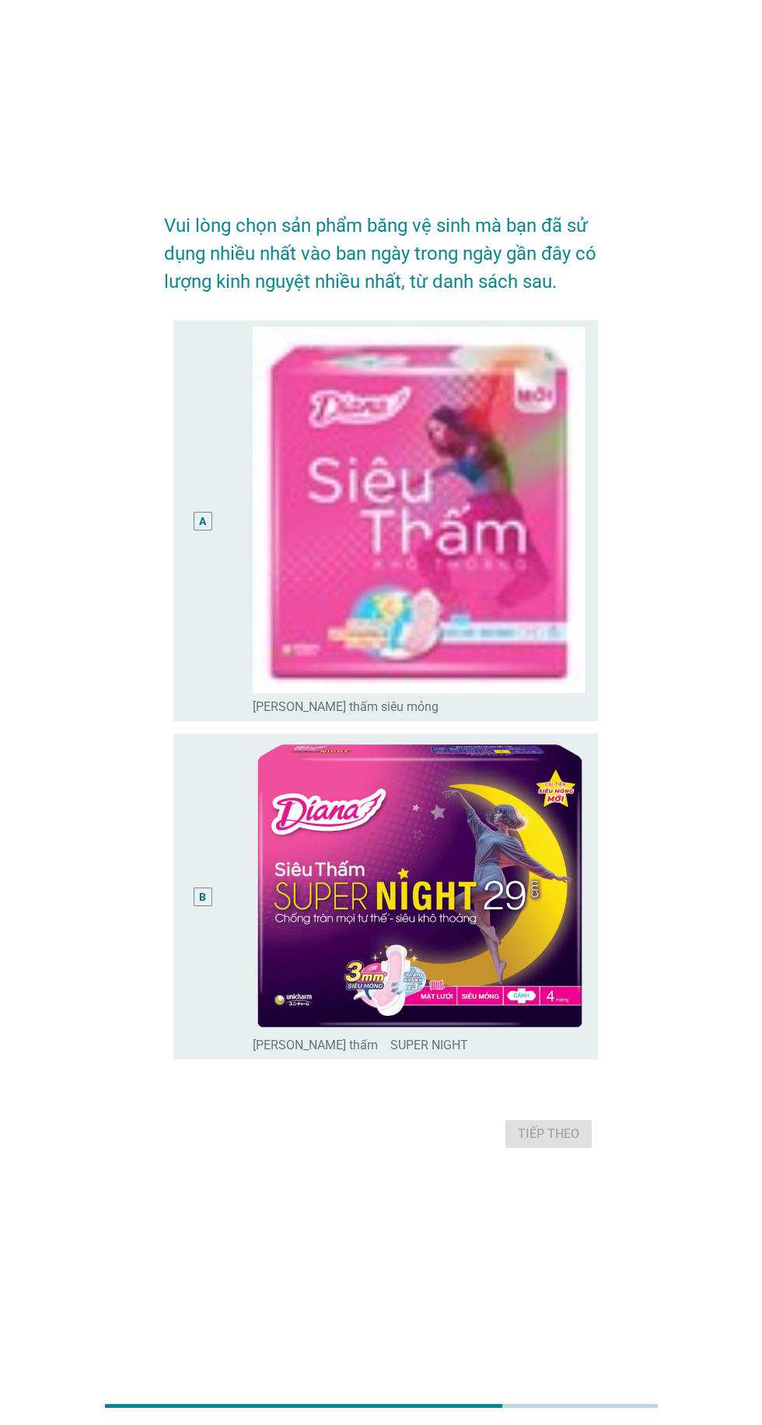
scroll to position [0, 0]
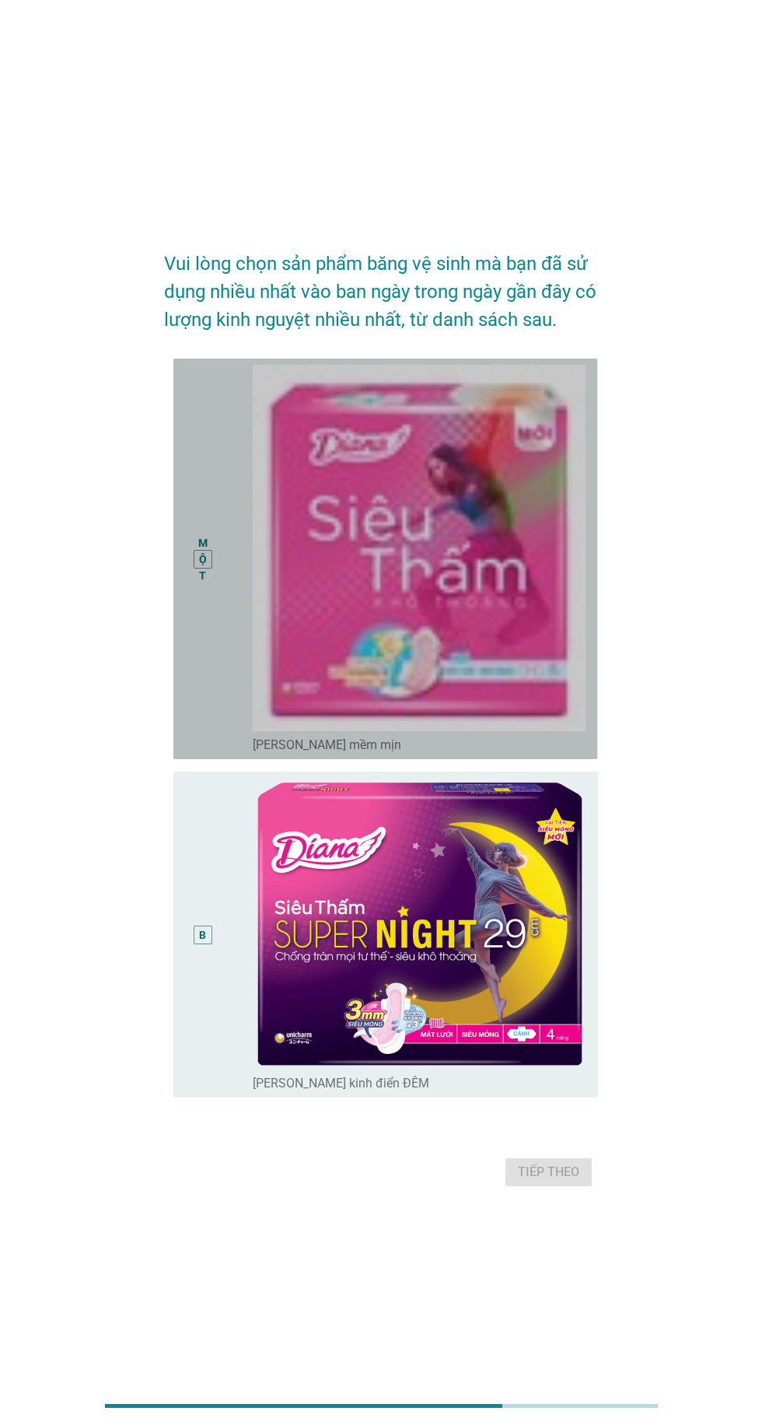
click at [179, 573] on div "MỘT nút radio chưa được chọn [PERSON_NAME] mềm mịn" at bounding box center [385, 559] width 424 height 401
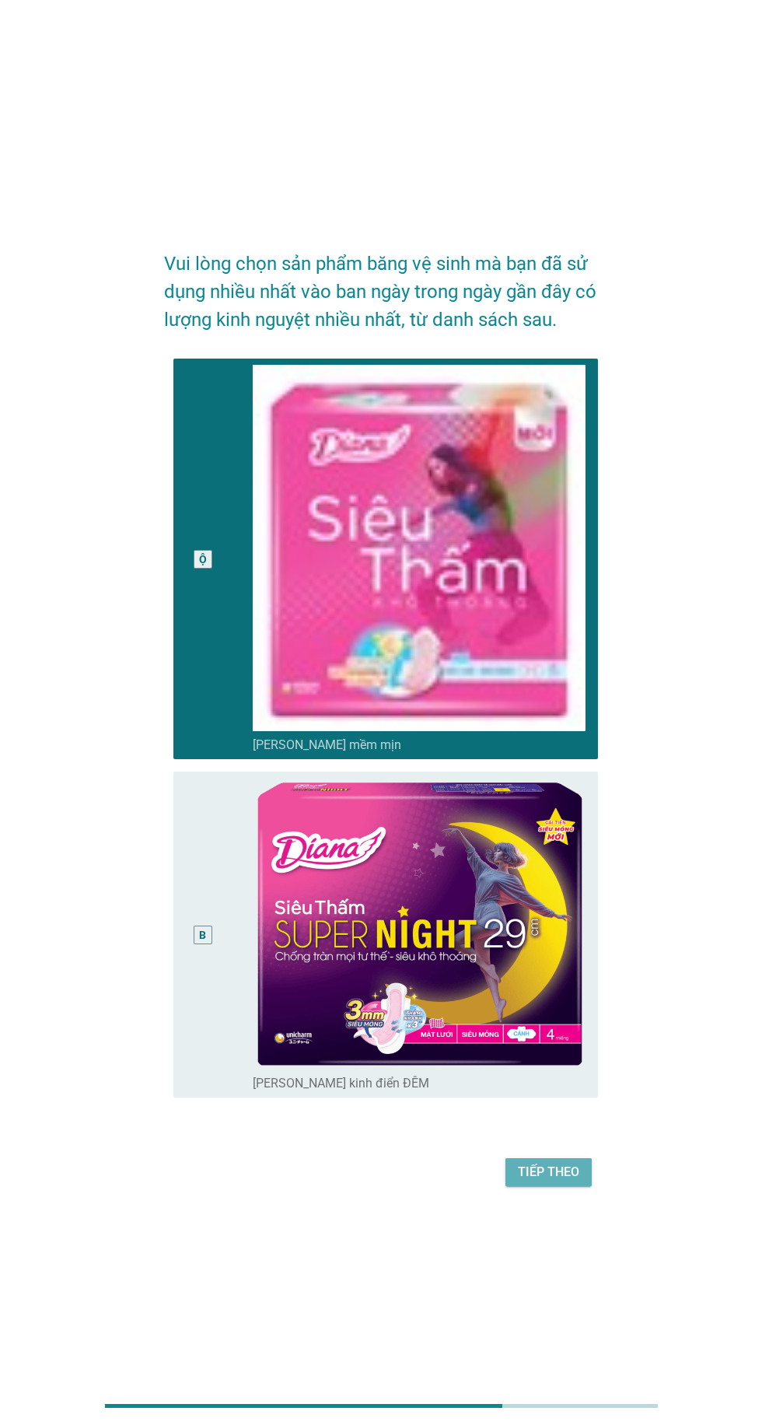
click at [558, 1186] on button "Tiếp theo" at bounding box center [549, 1172] width 86 height 28
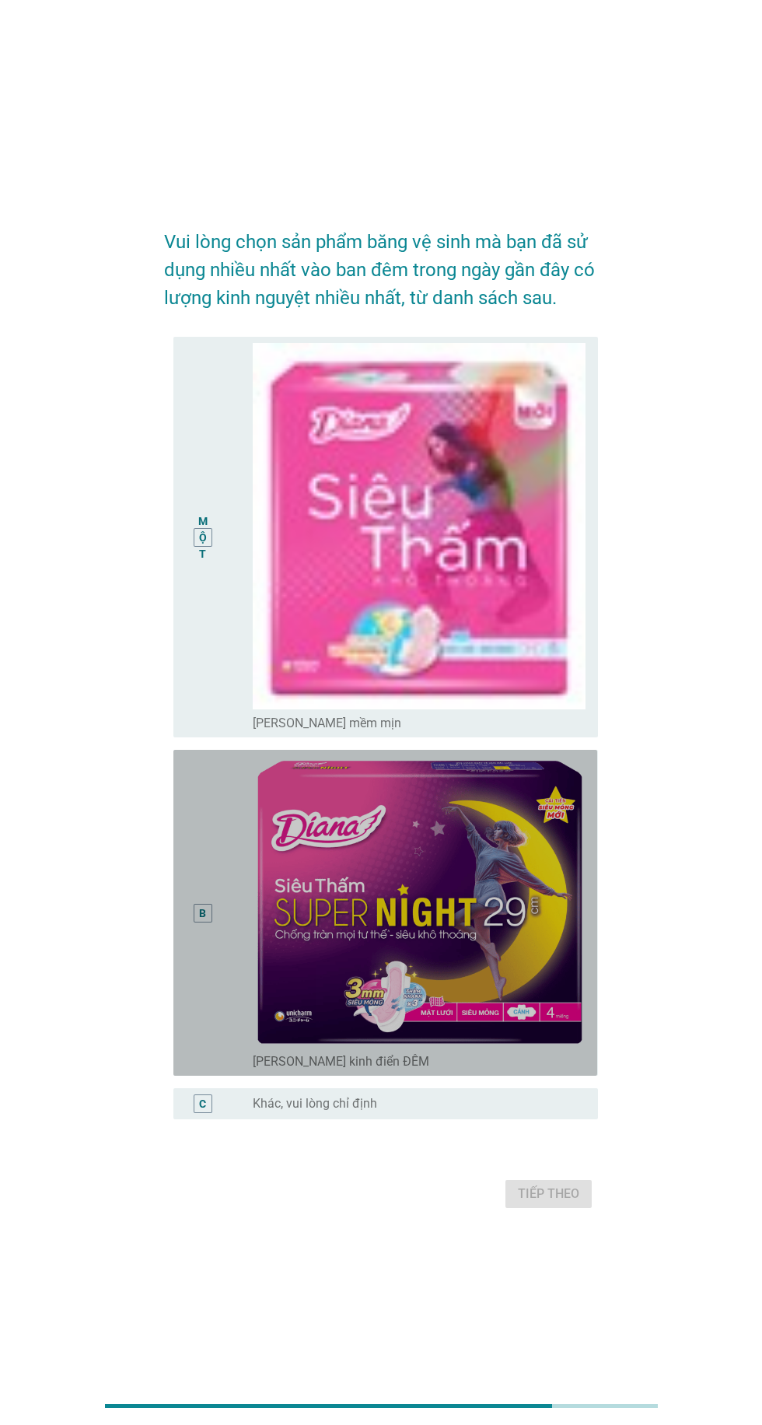
click at [181, 987] on div "B nút radio chưa được chọn [PERSON_NAME] kinh điển ĐÊM" at bounding box center [385, 913] width 424 height 326
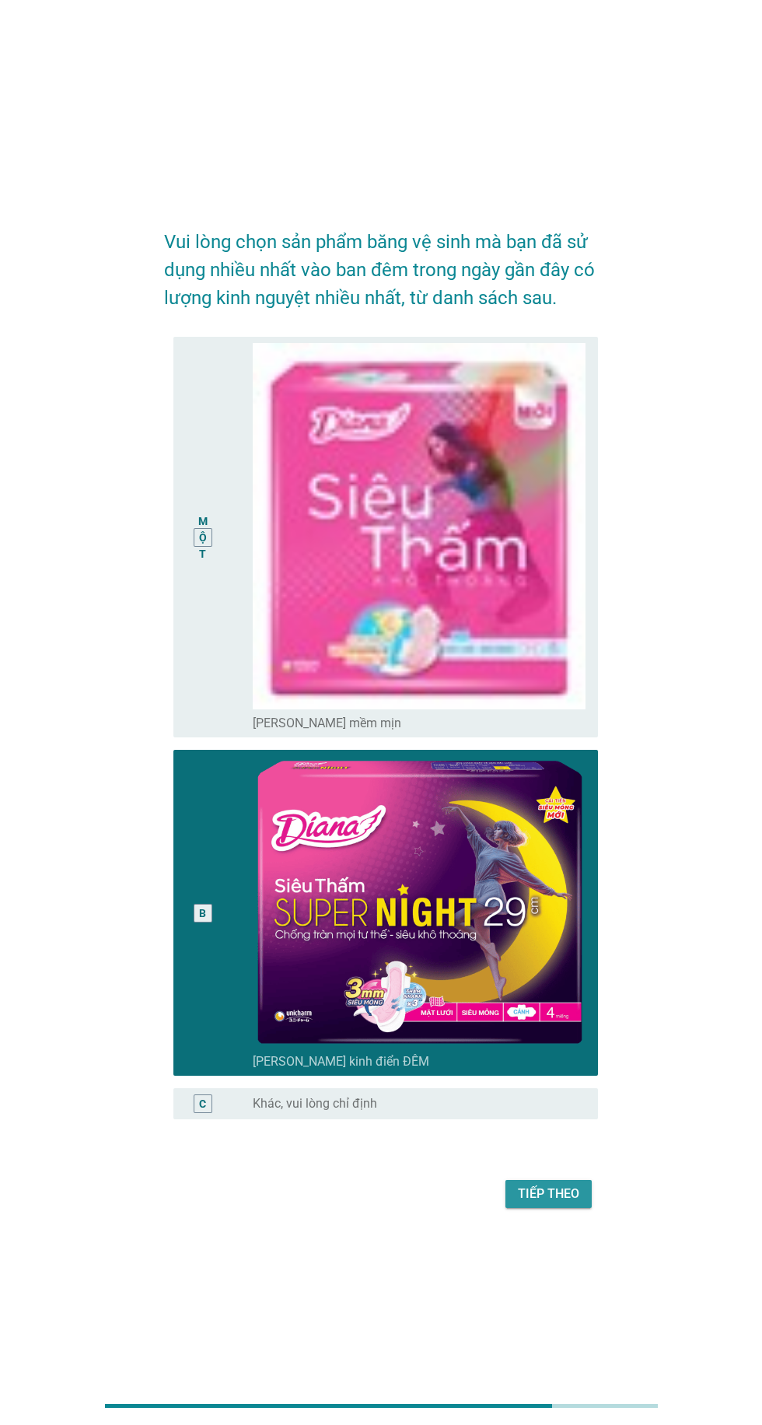
click at [559, 1201] on font "Tiếp theo" at bounding box center [548, 1193] width 61 height 15
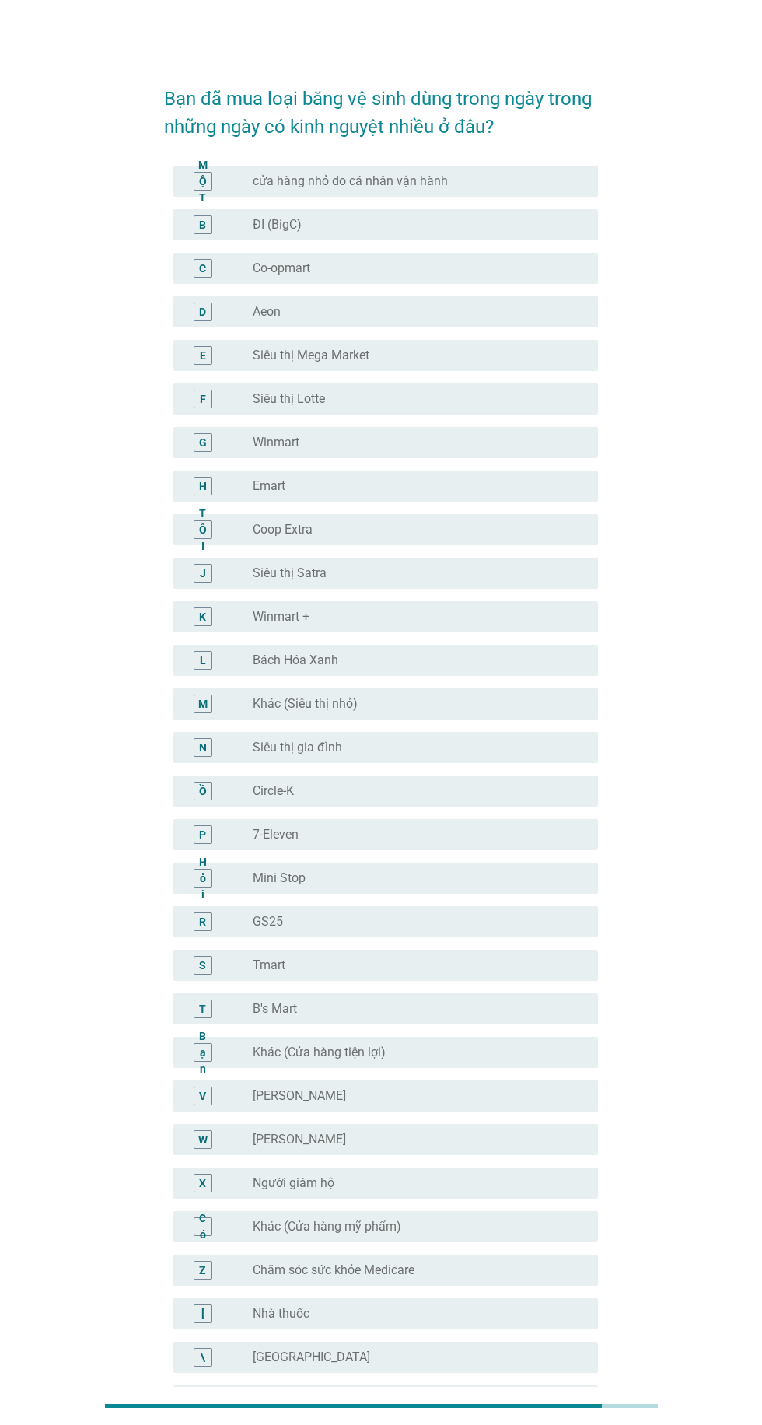
click at [217, 621] on div "K" at bounding box center [202, 617] width 33 height 19
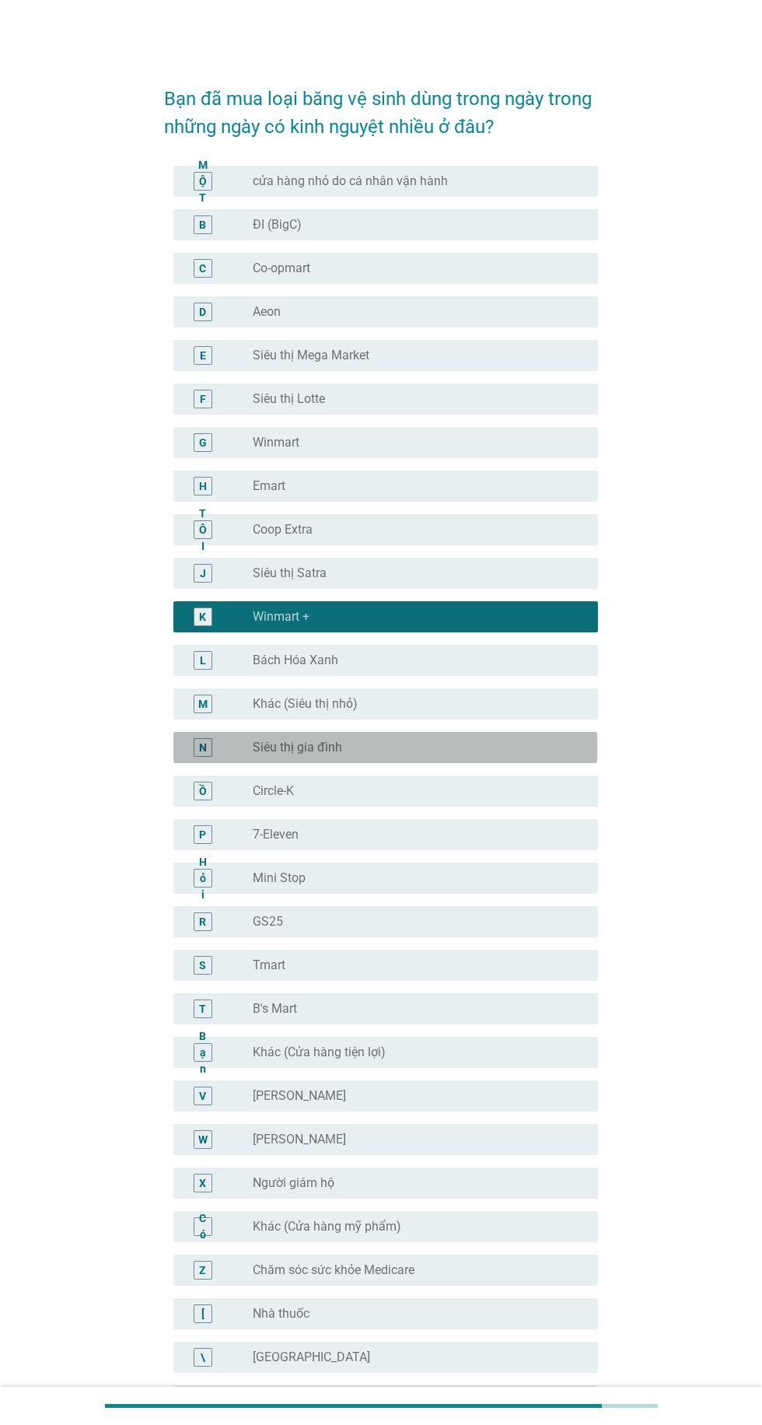
click at [202, 747] on font "N" at bounding box center [203, 747] width 8 height 12
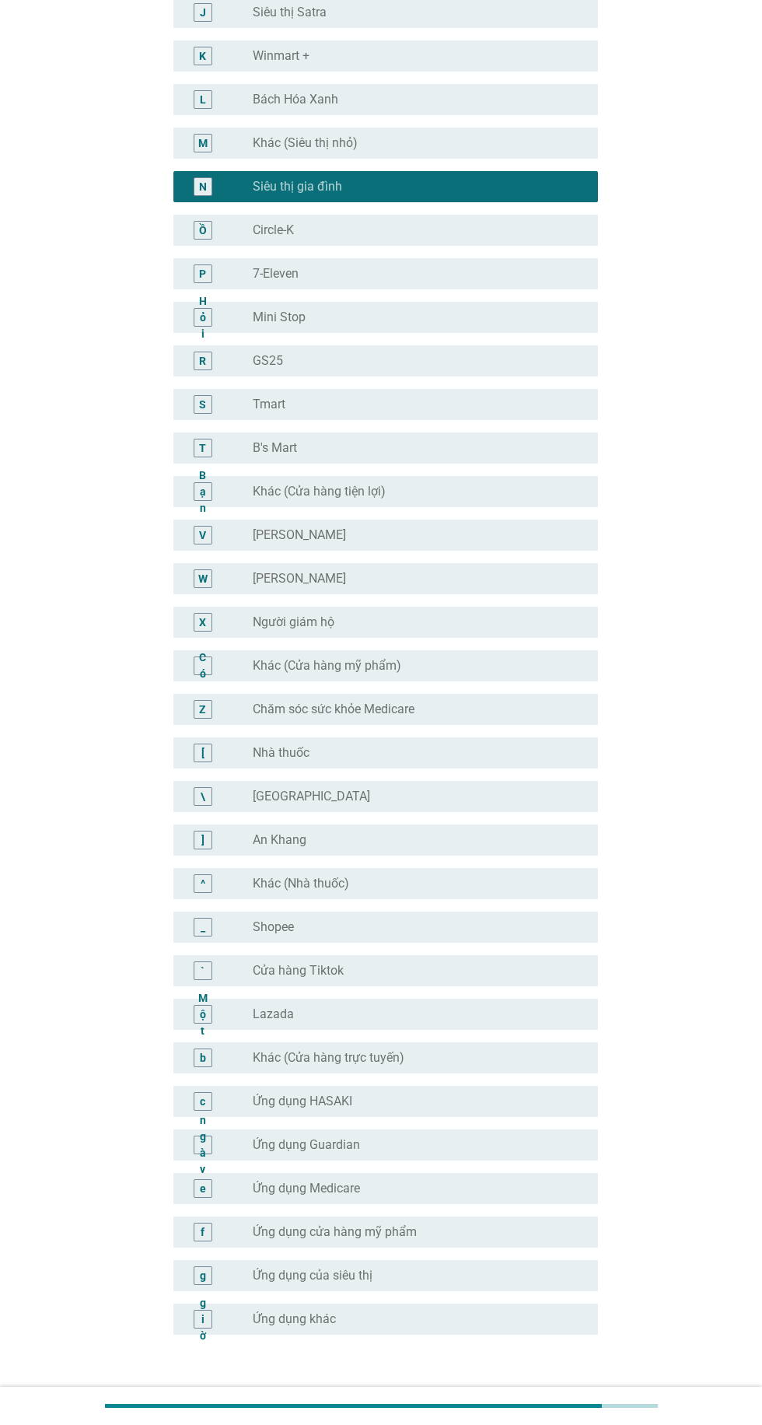
scroll to position [561, 0]
click at [541, 1425] on div "Bạn đã mua loại băng vệ sinh dùng trong ngày trong những ngày có kinh nguyệt nh…" at bounding box center [381, 468] width 458 height 1945
click at [578, 1418] on button "Tiếp theo" at bounding box center [549, 1410] width 86 height 28
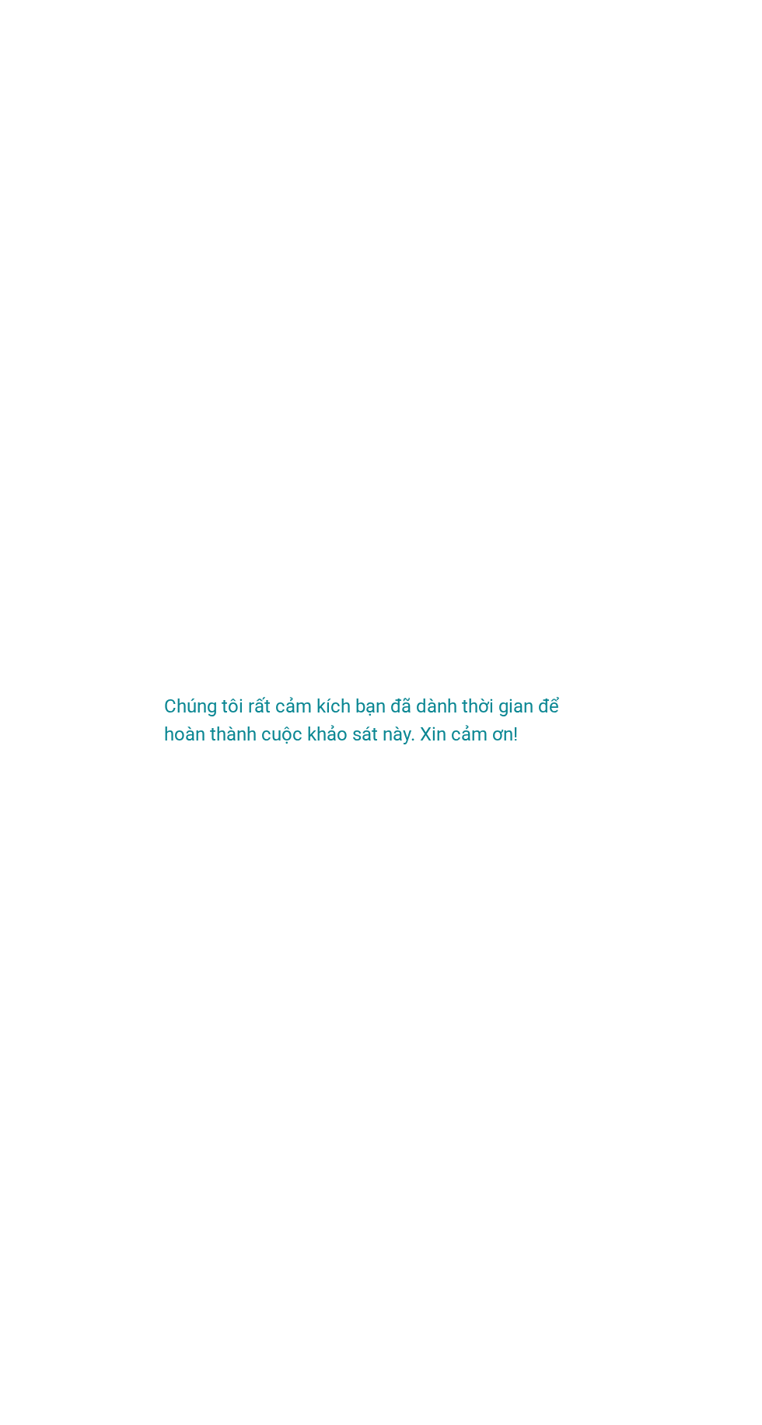
scroll to position [0, 0]
